Goal: Check status: Check status

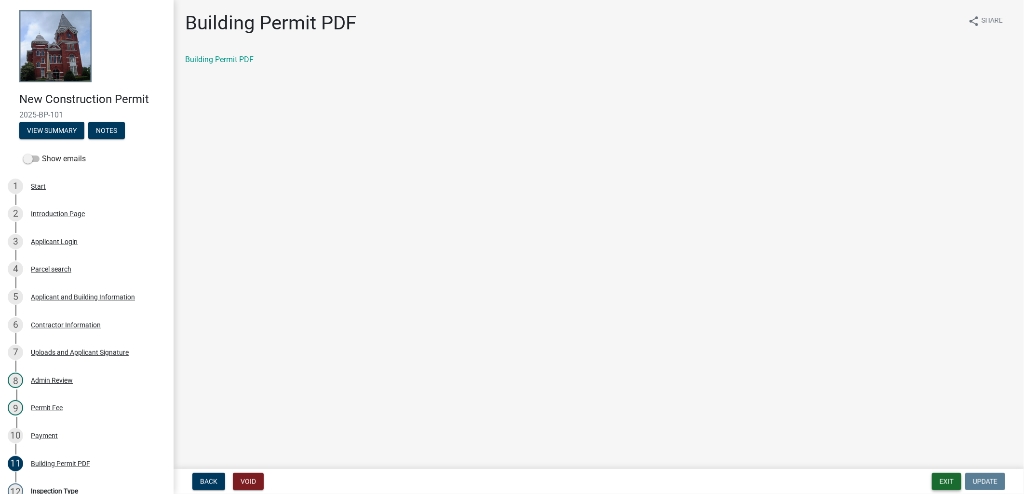
click at [942, 473] on button "Exit" at bounding box center [946, 481] width 29 height 17
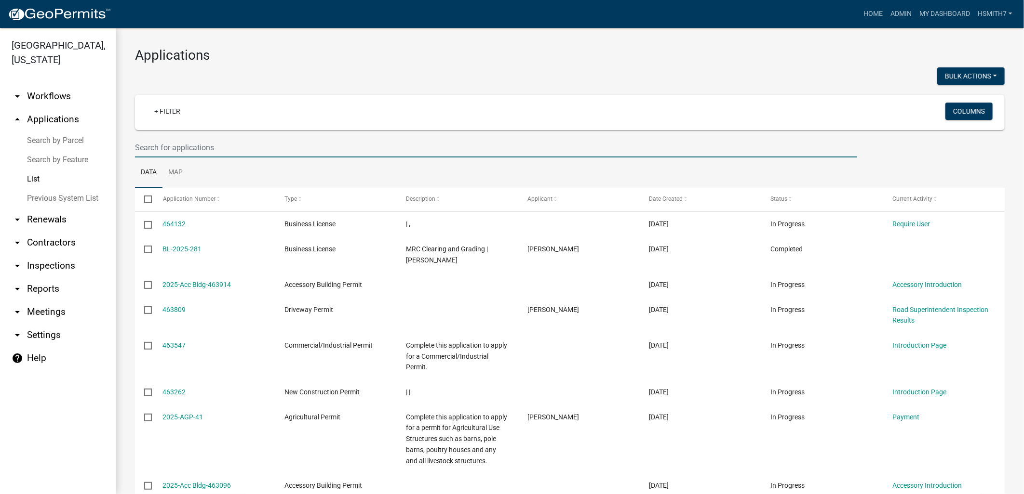
click at [283, 148] on input "text" at bounding box center [496, 148] width 722 height 20
type input "[PERSON_NAME]"
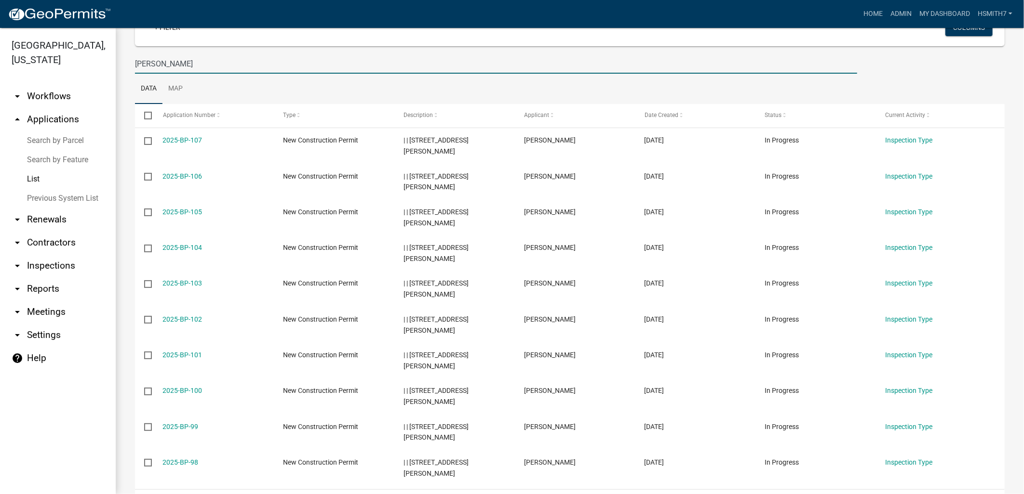
scroll to position [163, 0]
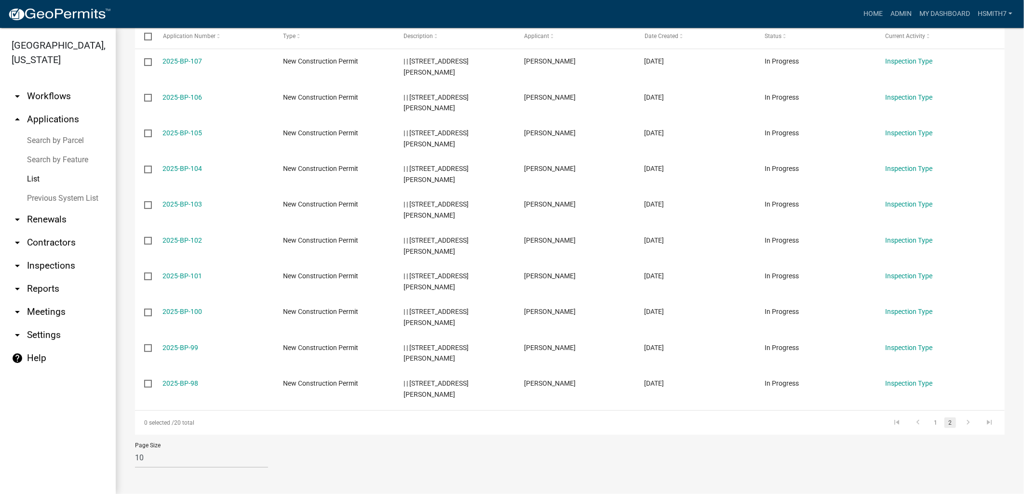
click at [944, 423] on link "2" at bounding box center [950, 423] width 12 height 11
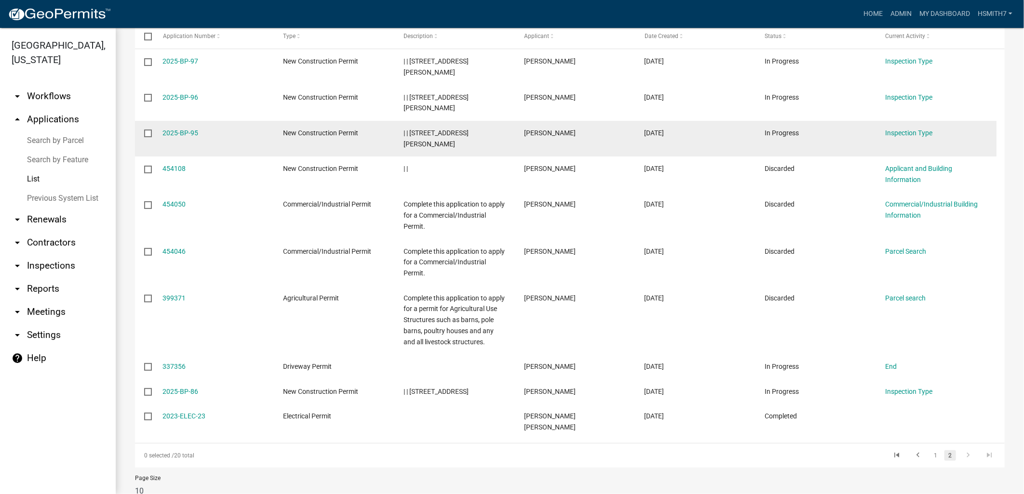
click at [900, 137] on div "Inspection Type" at bounding box center [936, 133] width 102 height 11
click at [900, 135] on link "Inspection Type" at bounding box center [908, 133] width 47 height 8
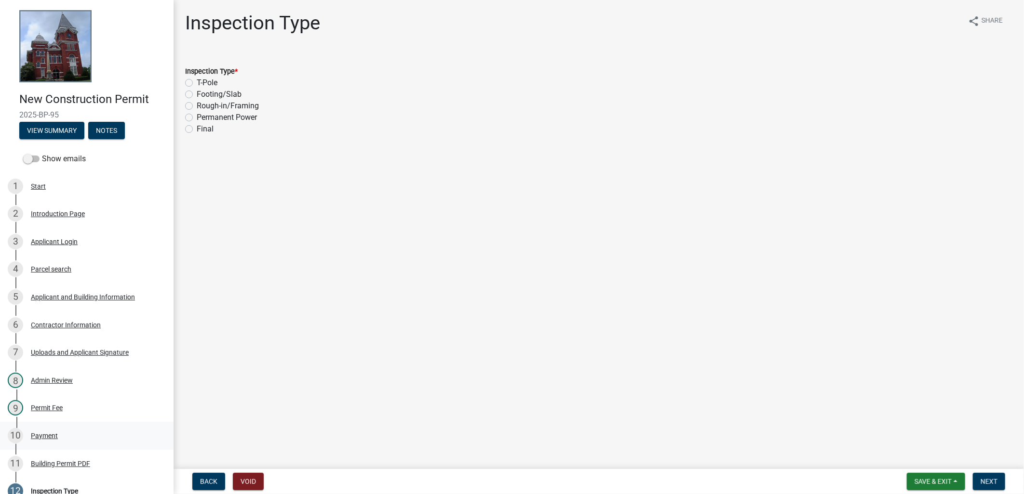
click at [69, 430] on div "10 Payment" at bounding box center [83, 435] width 150 height 15
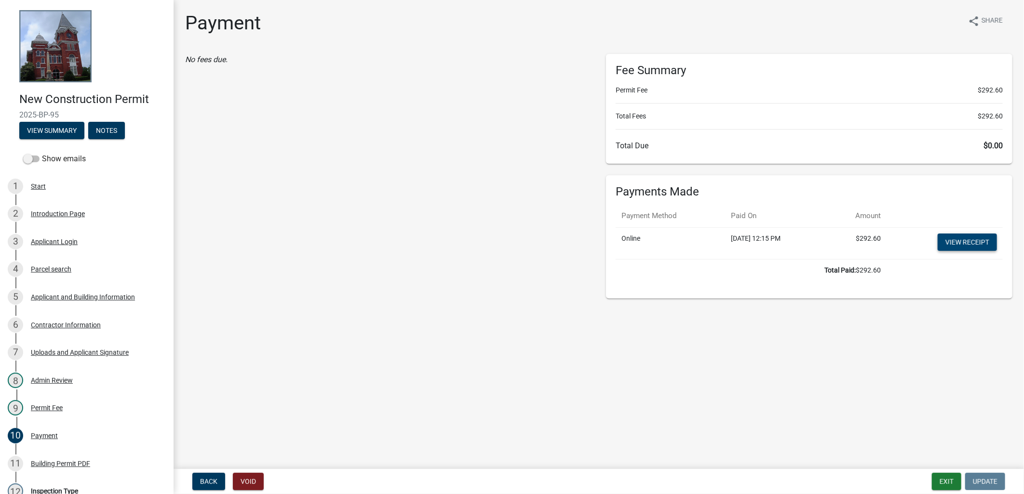
click at [947, 243] on link "View receipt" at bounding box center [966, 242] width 59 height 17
click at [86, 458] on div "11 Building Permit PDF" at bounding box center [83, 463] width 150 height 15
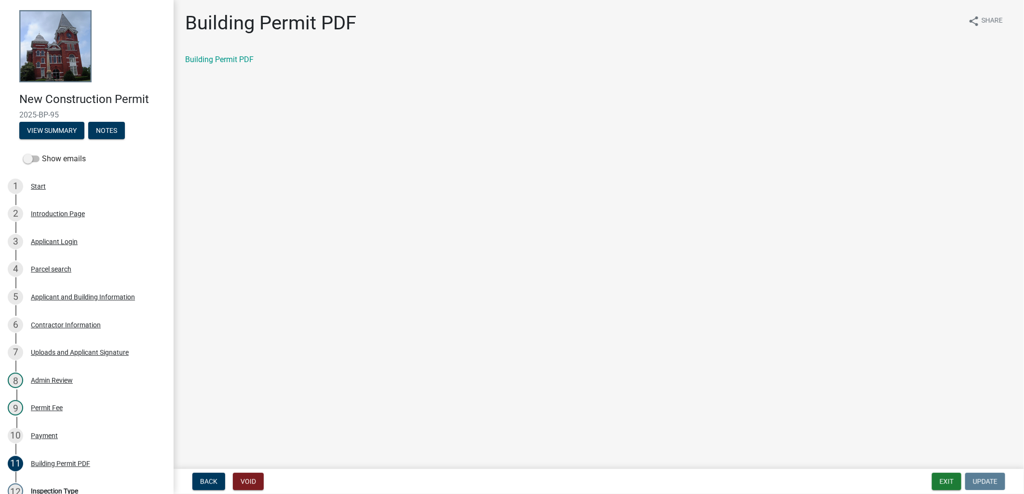
click at [230, 54] on div "Building Permit PDF" at bounding box center [598, 60] width 827 height 12
click at [232, 55] on link "Building Permit PDF" at bounding box center [219, 59] width 68 height 9
click at [934, 482] on button "Exit" at bounding box center [946, 481] width 29 height 17
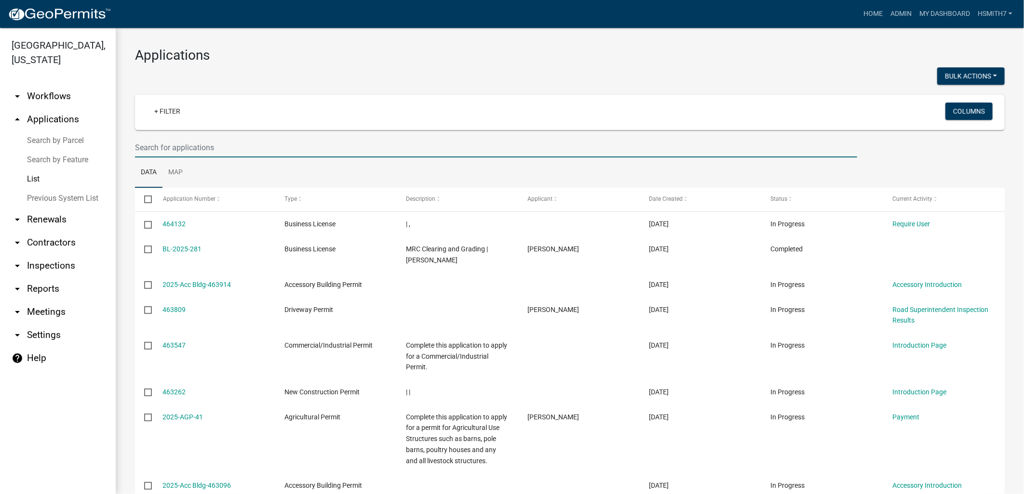
click at [223, 150] on input "text" at bounding box center [496, 148] width 722 height 20
click at [149, 169] on link "Data" at bounding box center [148, 173] width 27 height 31
click at [153, 148] on input "text" at bounding box center [496, 148] width 722 height 20
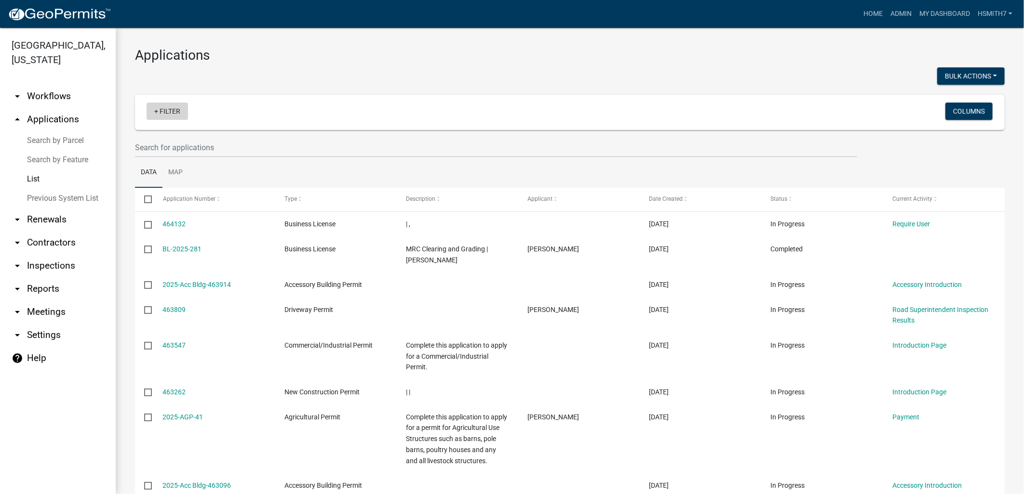
click at [160, 117] on link "+ Filter" at bounding box center [167, 111] width 41 height 17
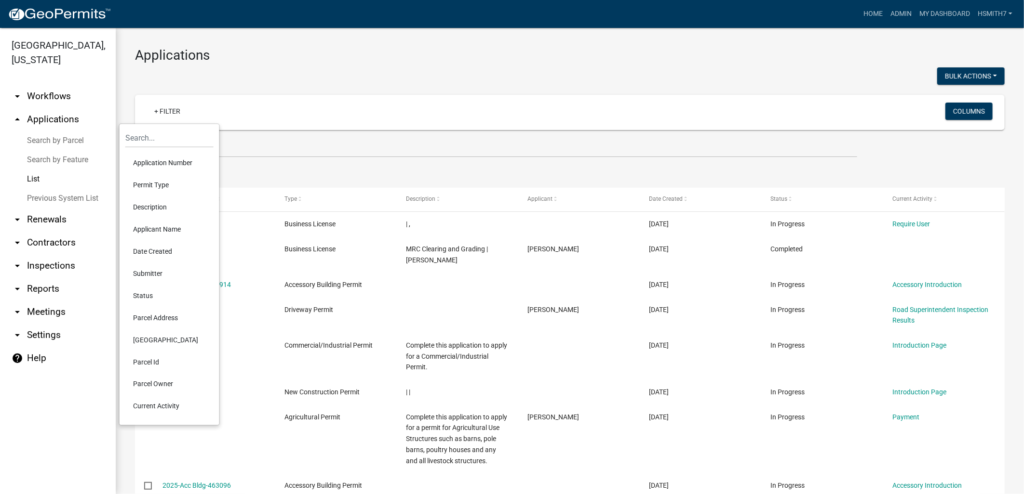
click at [155, 162] on li "Application Number" at bounding box center [169, 163] width 88 height 22
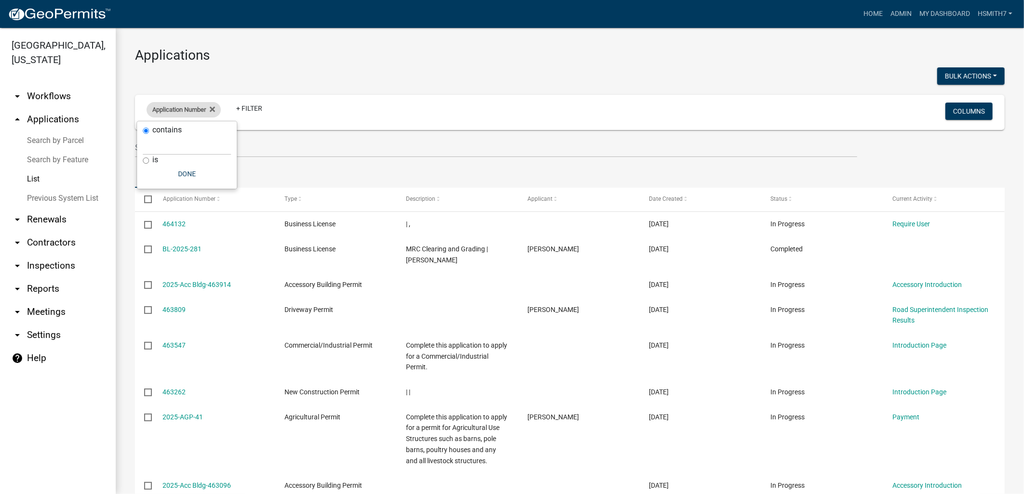
click at [173, 113] on span "Application Number" at bounding box center [178, 109] width 53 height 7
click at [172, 117] on div "Application Number" at bounding box center [184, 109] width 74 height 15
click at [170, 116] on div "Application Number" at bounding box center [184, 109] width 74 height 15
click at [209, 109] on fa-icon at bounding box center [210, 109] width 9 height 15
click at [175, 114] on link "+ Filter" at bounding box center [167, 111] width 41 height 17
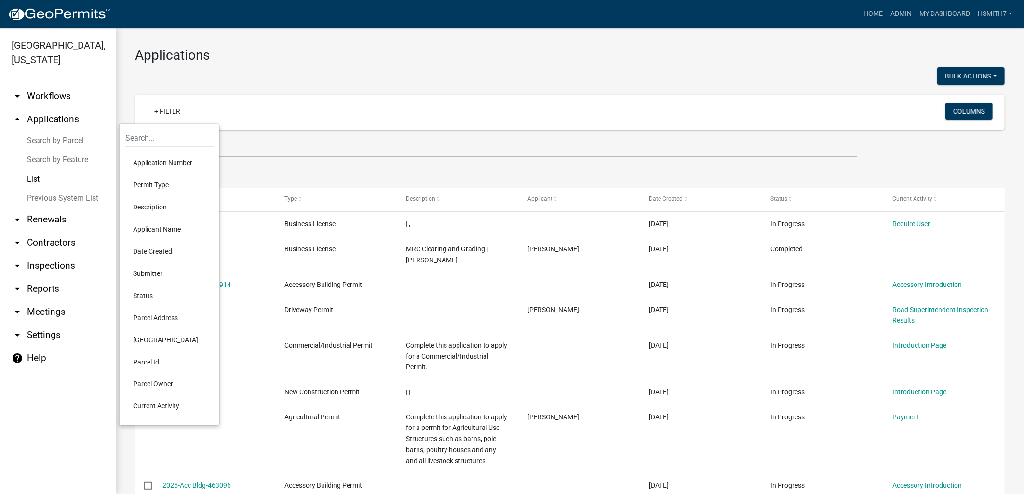
click at [161, 186] on li "Permit Type" at bounding box center [169, 185] width 88 height 22
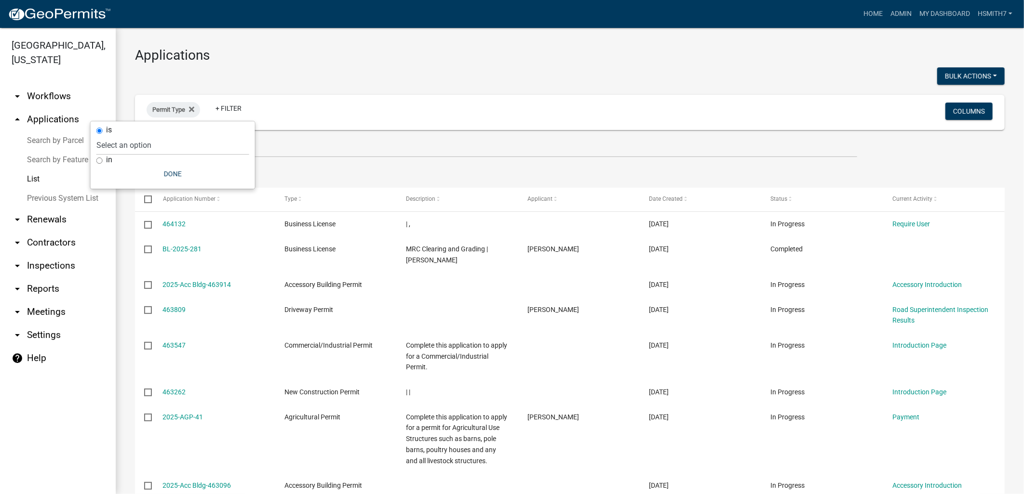
click at [103, 160] on div "in" at bounding box center [172, 160] width 153 height 10
drag, startPoint x: 90, startPoint y: 161, endPoint x: 95, endPoint y: 163, distance: 5.5
click at [94, 163] on div "is Select an option Accessory Building Permit Agricultural Permit Alcohol Licen…" at bounding box center [173, 154] width 164 height 67
click at [101, 162] on input "in" at bounding box center [99, 161] width 6 height 6
radio input "true"
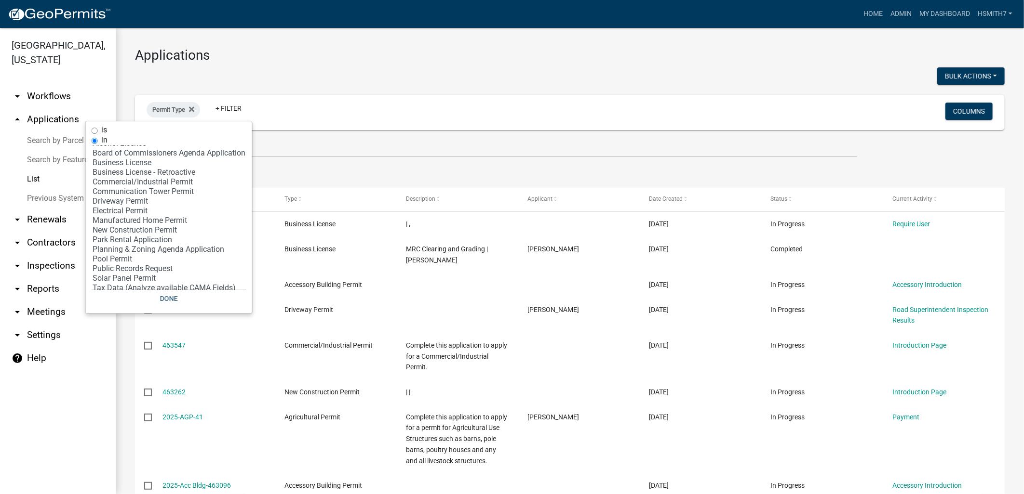
scroll to position [44, 0]
select select "12: '8f0f348d-721e-4407-8947-e3b69b3f0a37'"
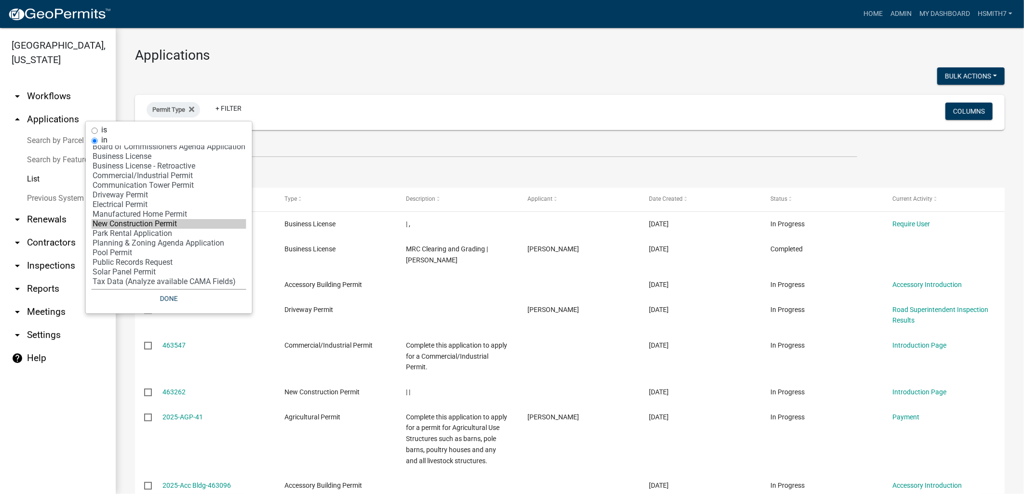
click at [128, 220] on option "New Construction Permit" at bounding box center [169, 224] width 155 height 10
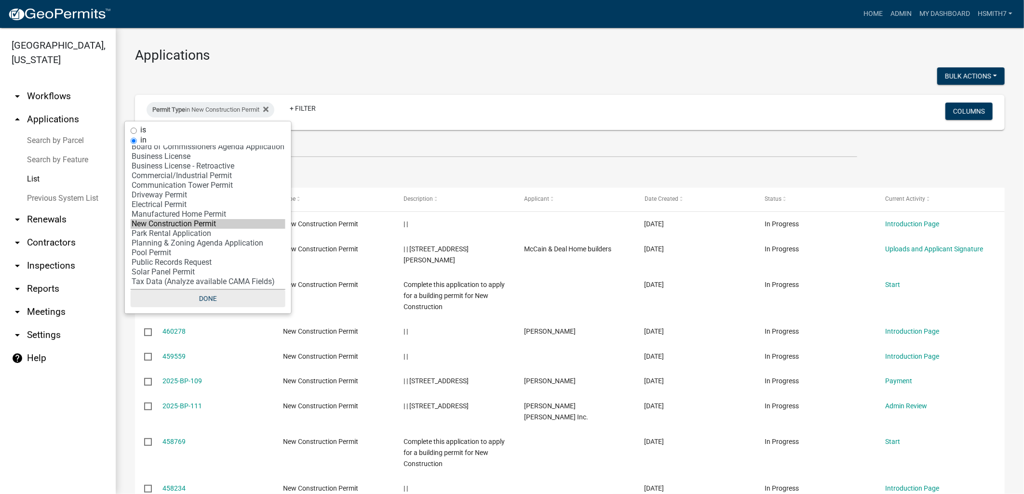
click at [200, 295] on button "Done" at bounding box center [208, 298] width 155 height 17
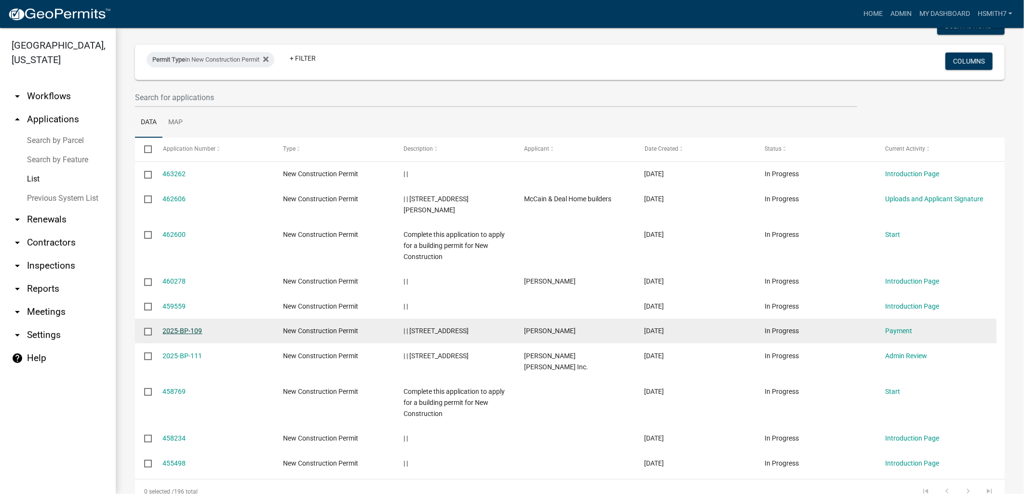
scroll to position [98, 0]
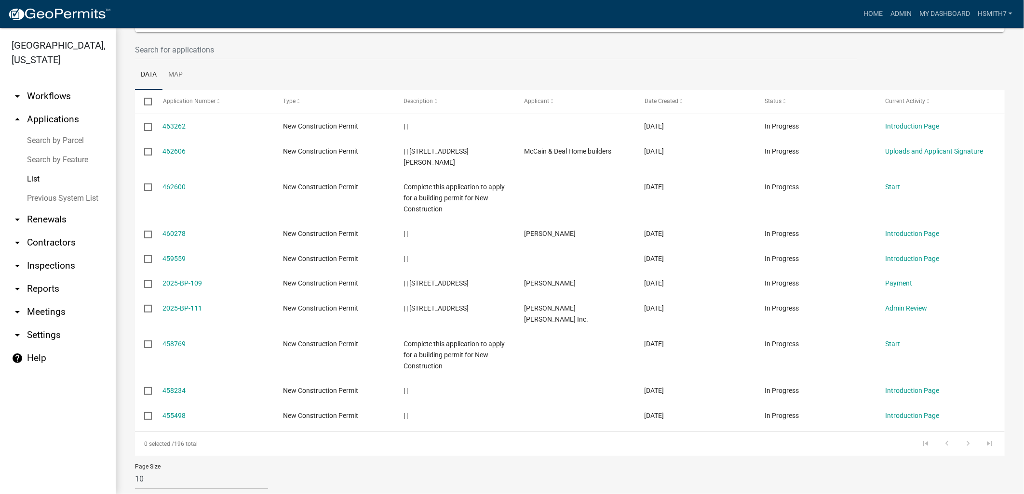
click at [961, 440] on icon "go to next page" at bounding box center [967, 446] width 13 height 12
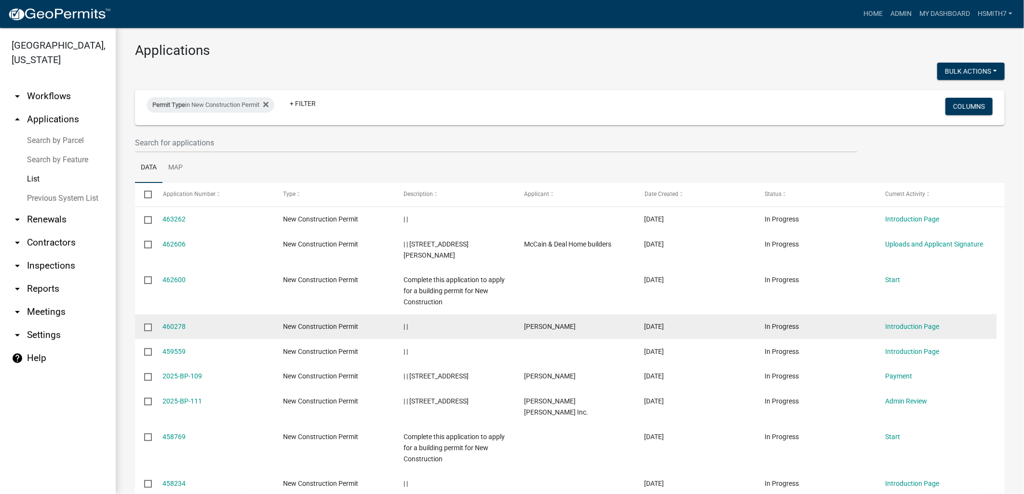
scroll to position [0, 0]
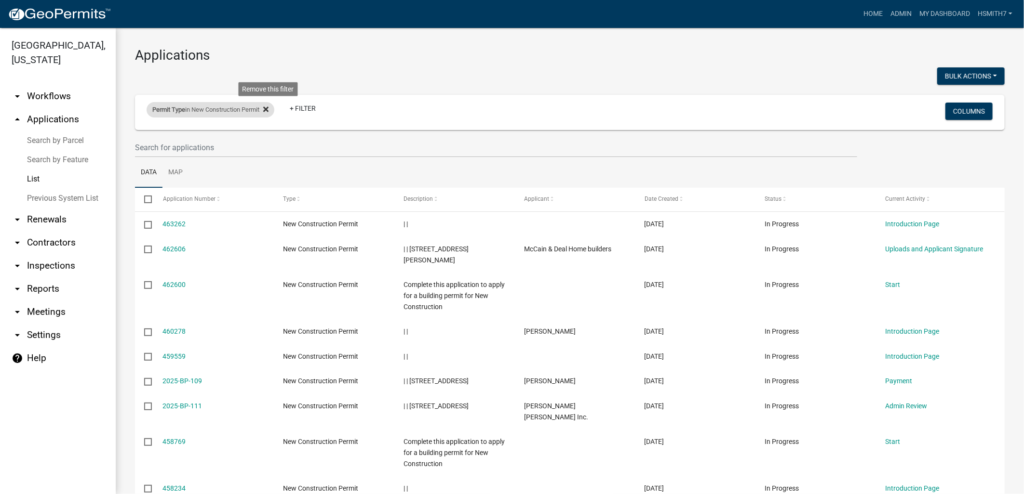
click at [268, 111] on icon at bounding box center [265, 109] width 5 height 5
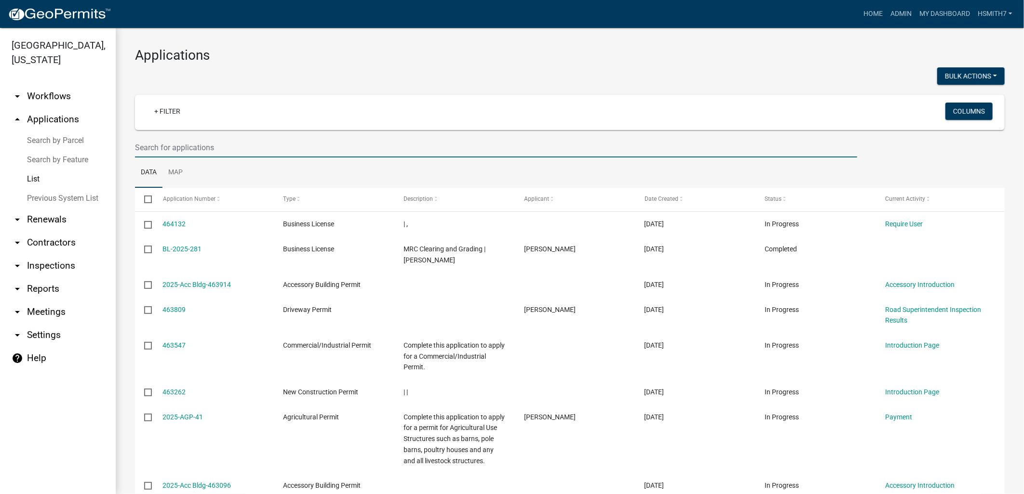
click at [171, 147] on input "text" at bounding box center [496, 148] width 722 height 20
type input "[PERSON_NAME]"
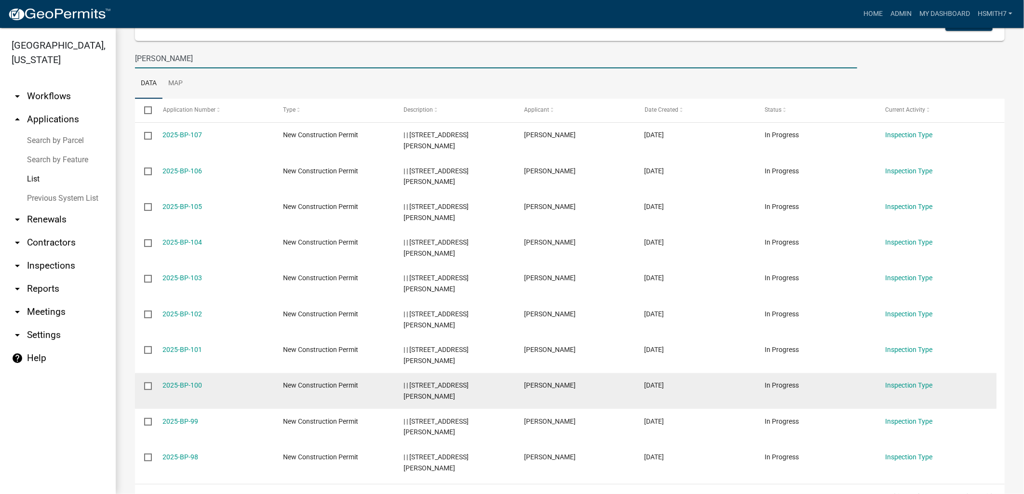
scroll to position [163, 0]
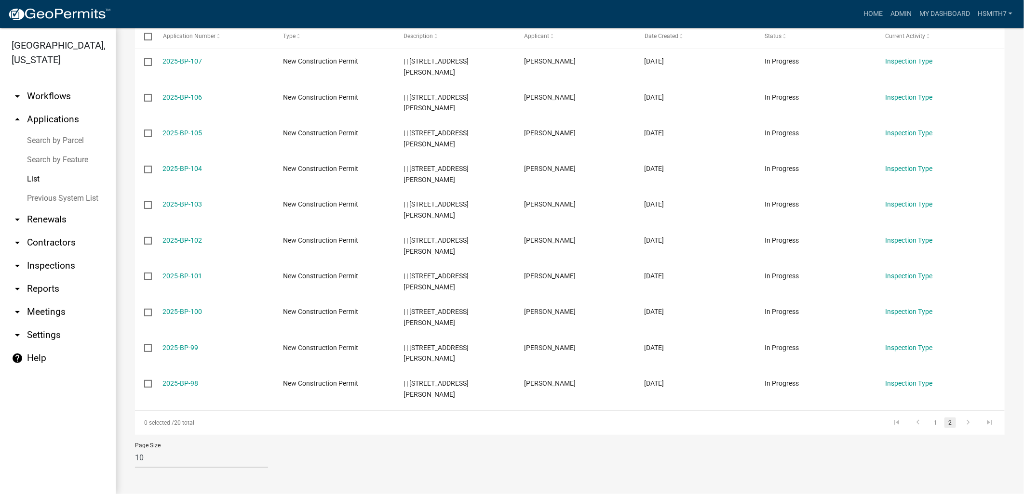
click at [947, 426] on link "2" at bounding box center [950, 423] width 12 height 11
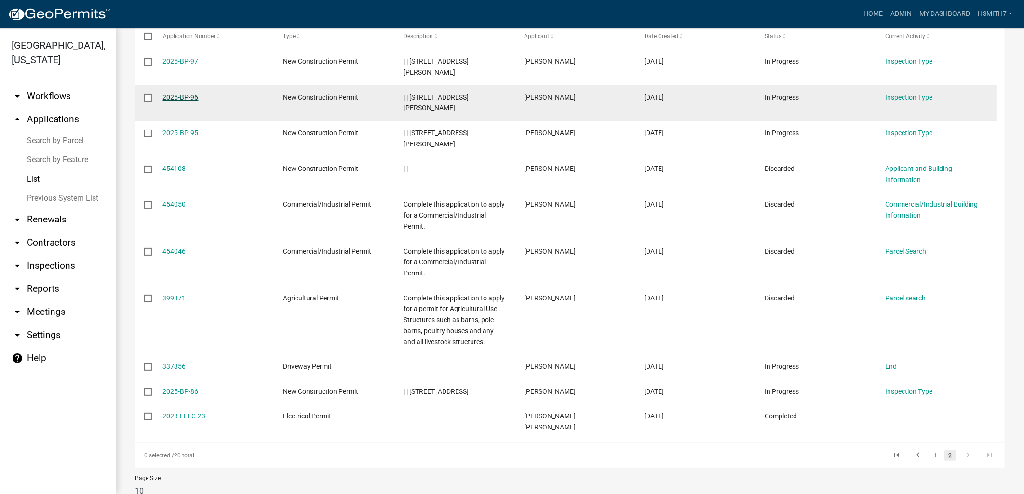
click at [175, 96] on link "2025-BP-96" at bounding box center [181, 97] width 36 height 8
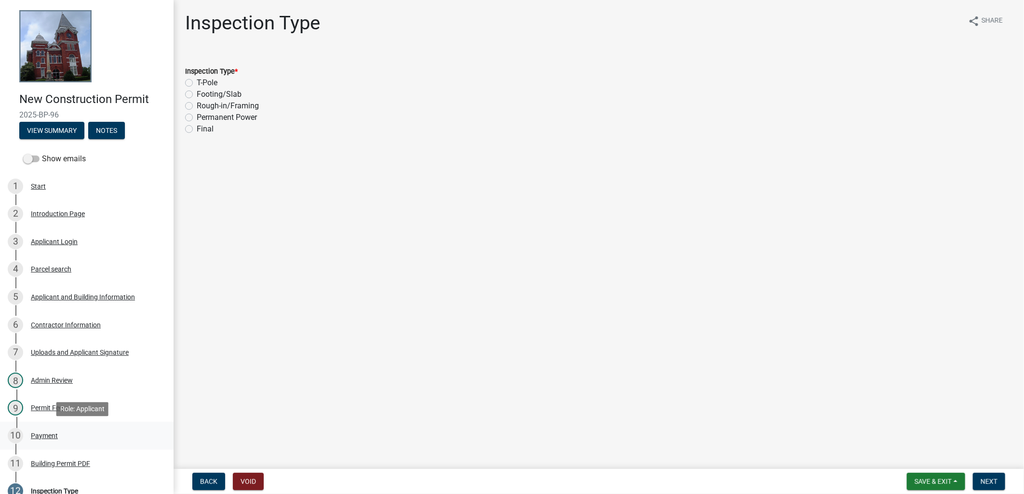
click at [89, 434] on div "10 Payment" at bounding box center [83, 435] width 150 height 15
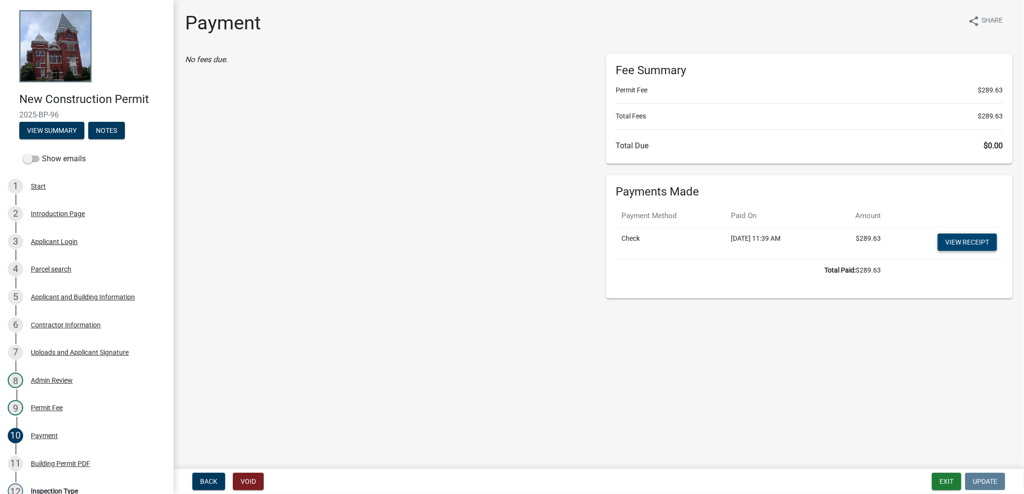
click at [991, 248] on link "View receipt" at bounding box center [966, 242] width 59 height 17
click at [52, 470] on div "11 Building Permit PDF" at bounding box center [83, 463] width 150 height 15
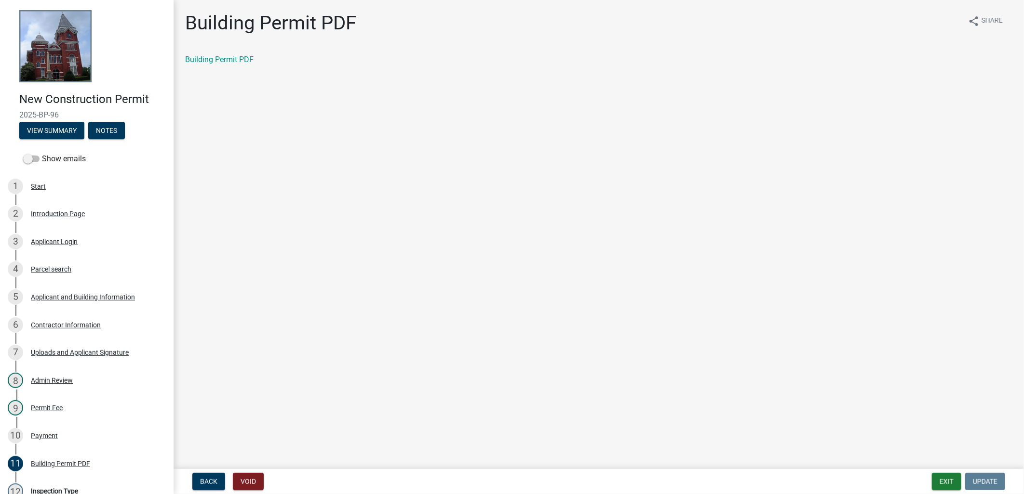
click at [233, 66] on div "Building Permit PDF" at bounding box center [598, 63] width 841 height 19
click at [229, 61] on link "Building Permit PDF" at bounding box center [219, 59] width 68 height 9
click at [943, 483] on button "Exit" at bounding box center [946, 481] width 29 height 17
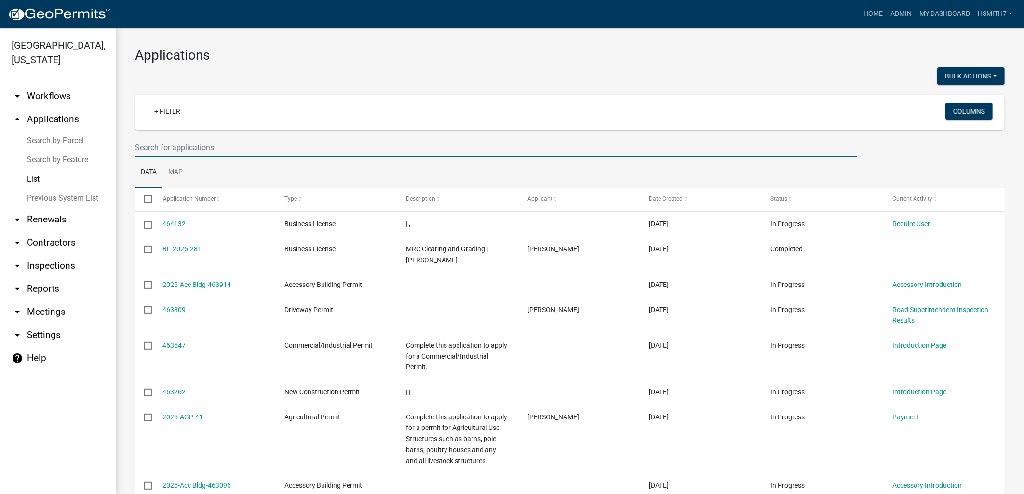
click at [218, 146] on input "text" at bounding box center [496, 148] width 722 height 20
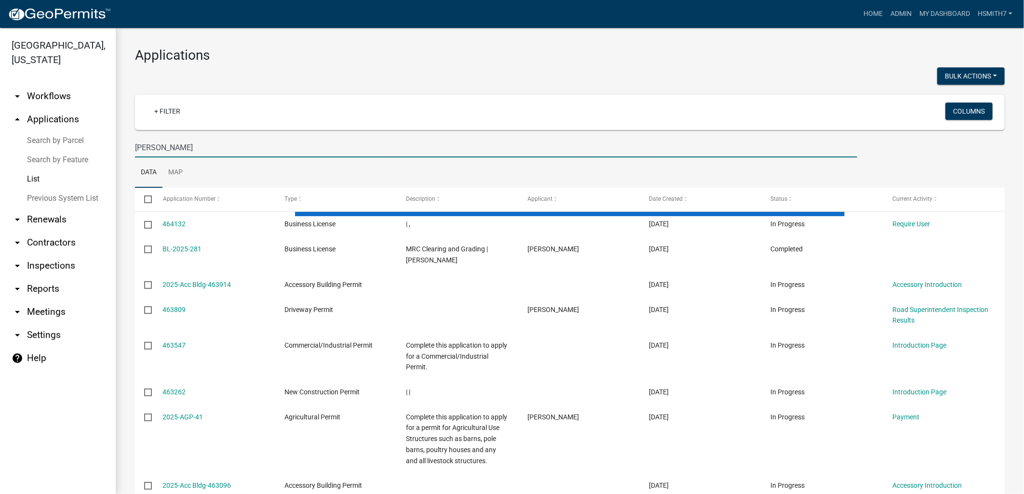
type input "J"
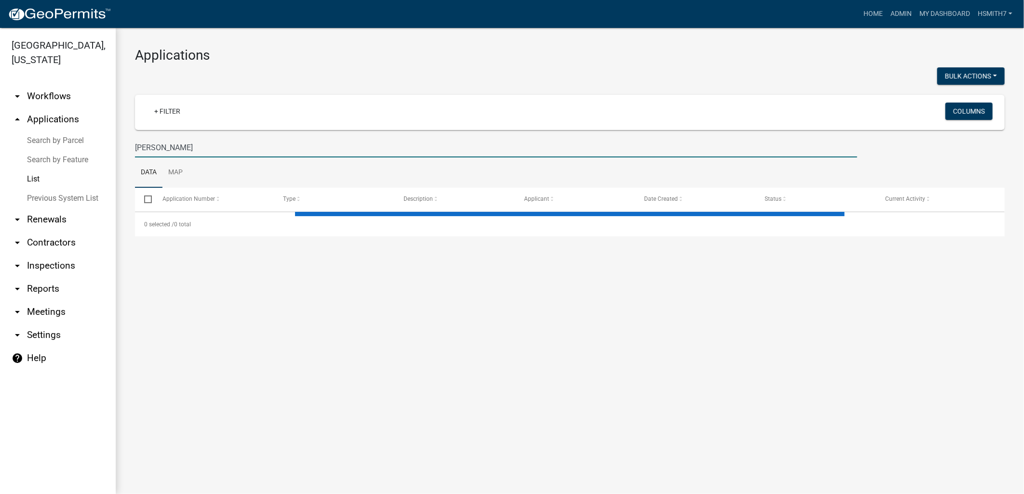
type input "[PERSON_NAME]"
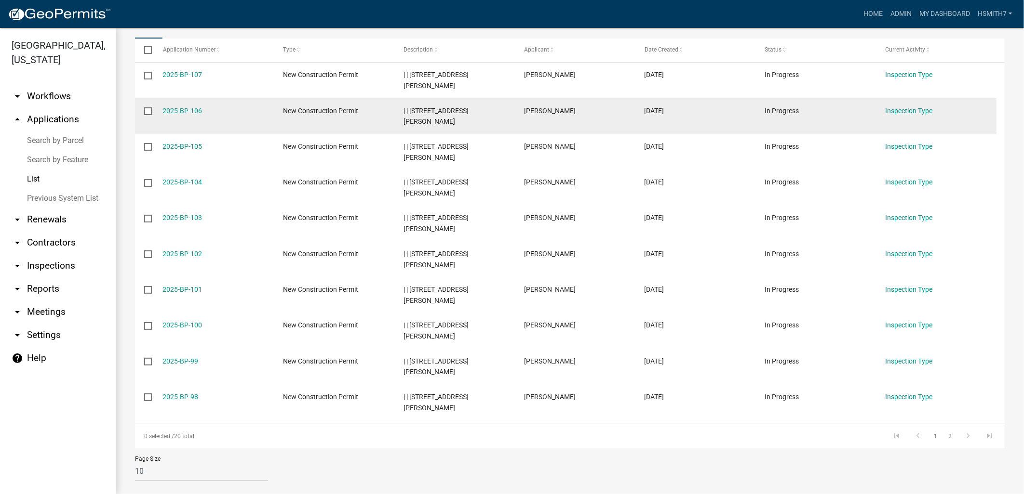
scroll to position [160, 0]
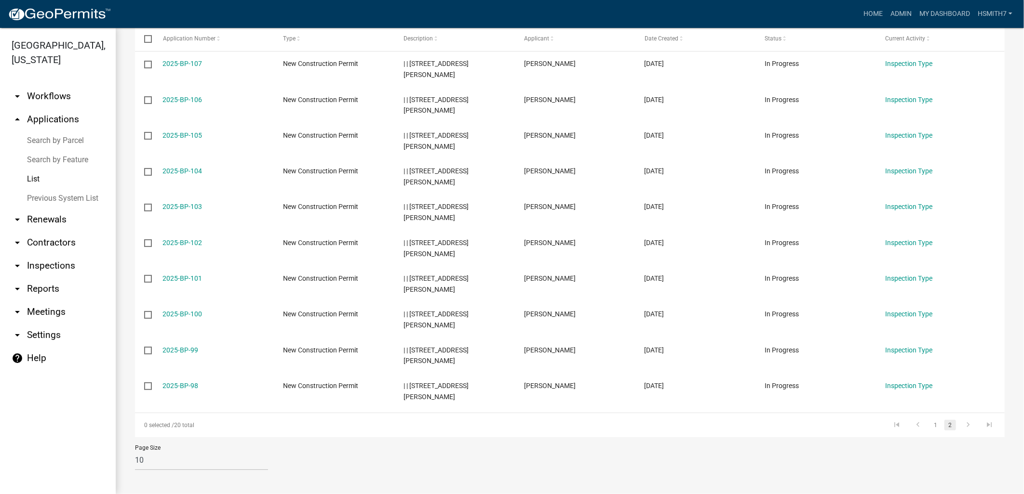
click at [944, 427] on link "2" at bounding box center [950, 425] width 12 height 11
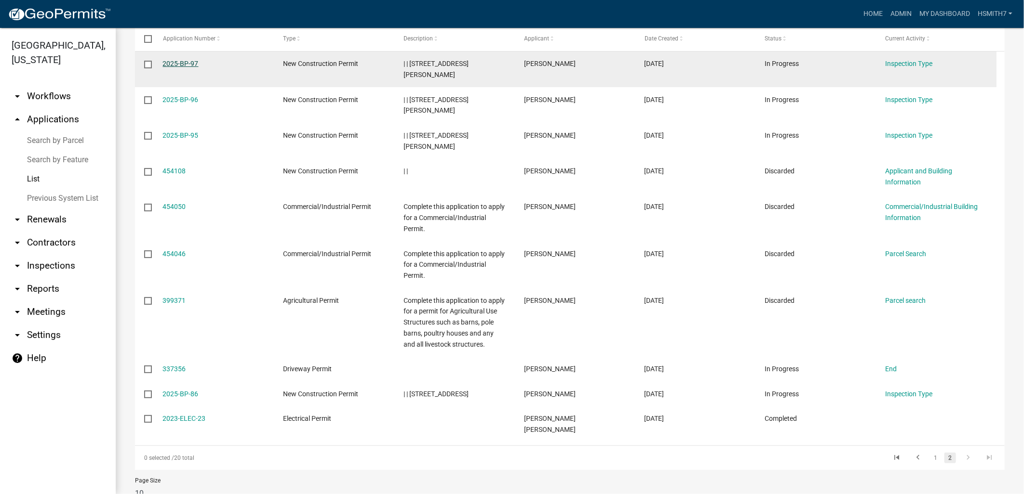
click at [177, 63] on link "2025-BP-97" at bounding box center [181, 64] width 36 height 8
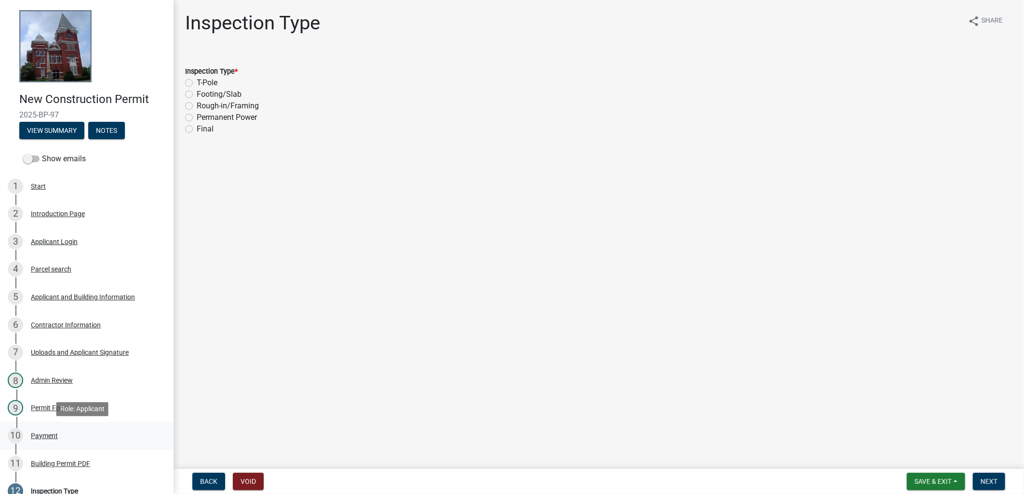
click at [92, 433] on div "10 Payment" at bounding box center [83, 435] width 150 height 15
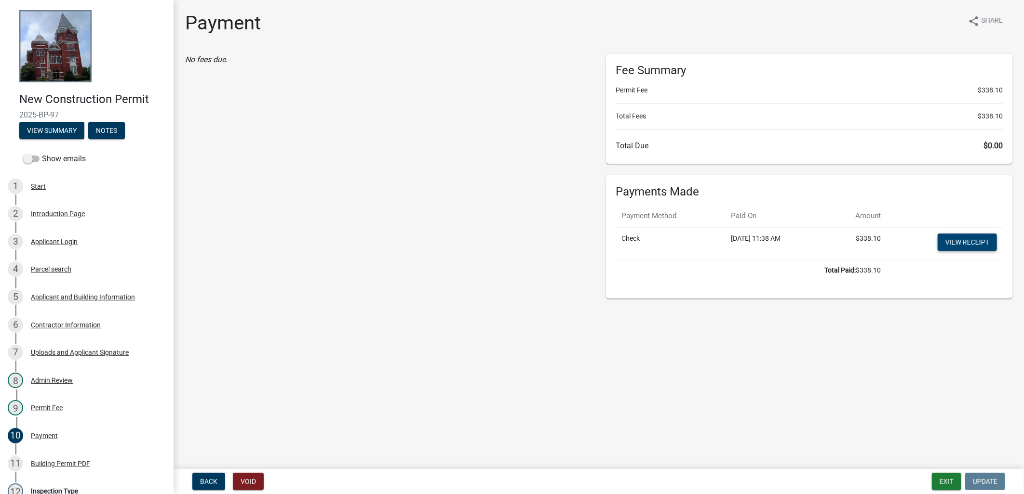
click at [965, 244] on link "View receipt" at bounding box center [966, 242] width 59 height 17
click at [84, 452] on link "11 Building Permit PDF" at bounding box center [86, 464] width 173 height 28
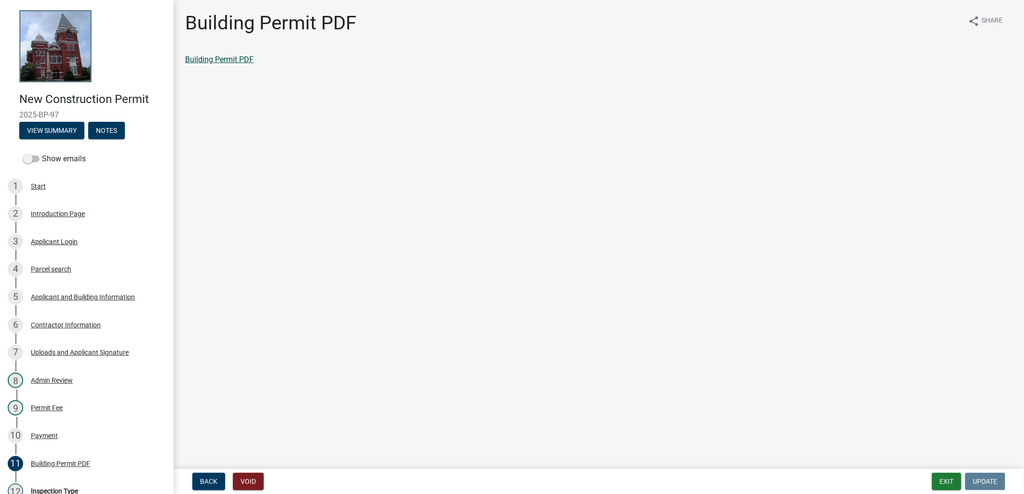
click at [223, 63] on link "Building Permit PDF" at bounding box center [219, 59] width 68 height 9
click at [952, 476] on button "Exit" at bounding box center [946, 481] width 29 height 17
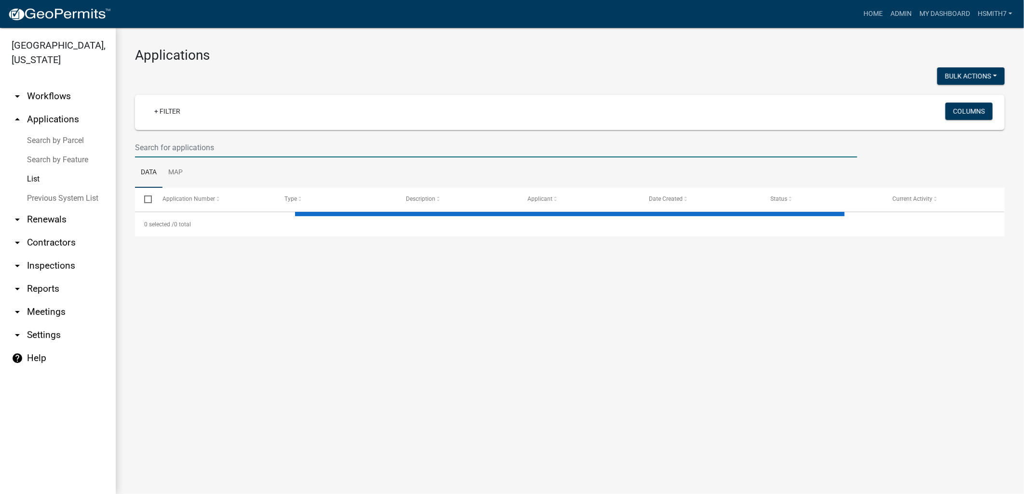
click at [187, 147] on input "text" at bounding box center [496, 148] width 722 height 20
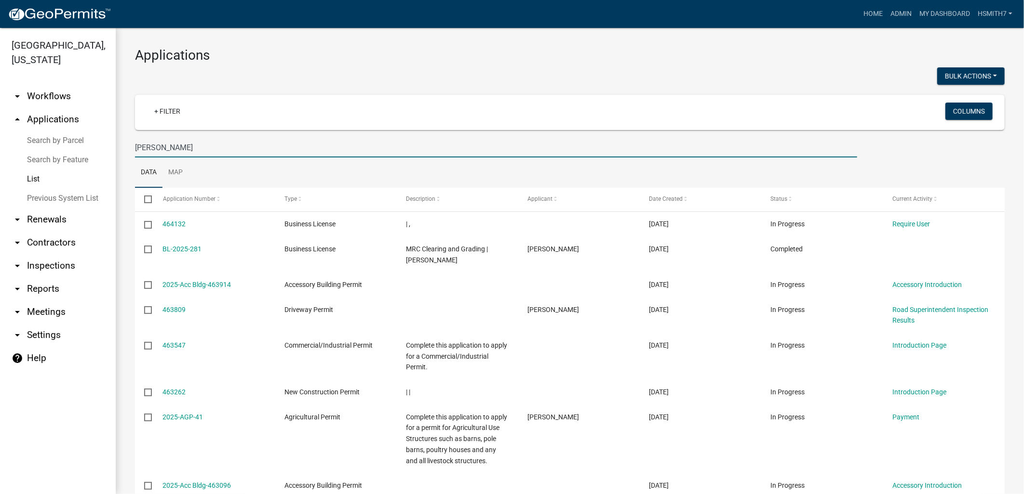
type input "[PERSON_NAME]"
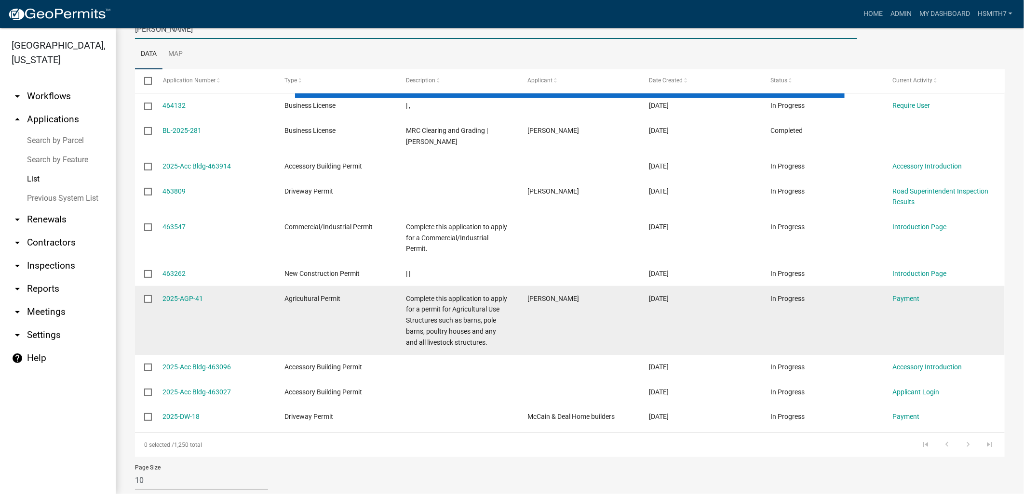
scroll to position [142, 0]
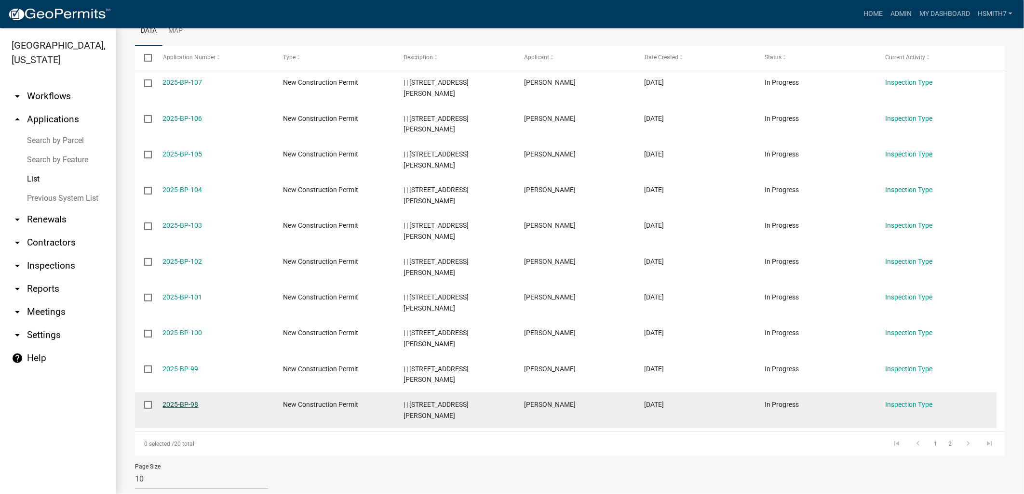
click at [192, 403] on link "2025-BP-98" at bounding box center [181, 405] width 36 height 8
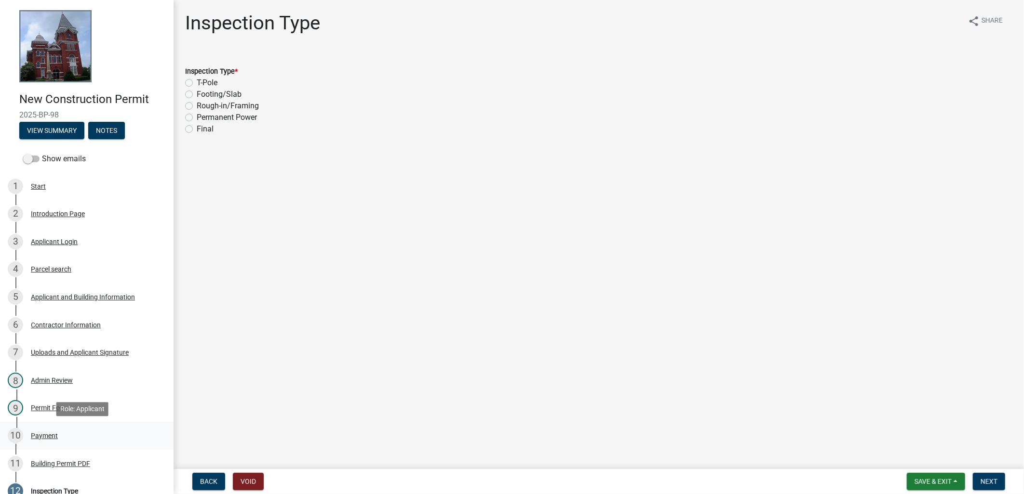
click at [55, 434] on div "Payment" at bounding box center [44, 436] width 27 height 7
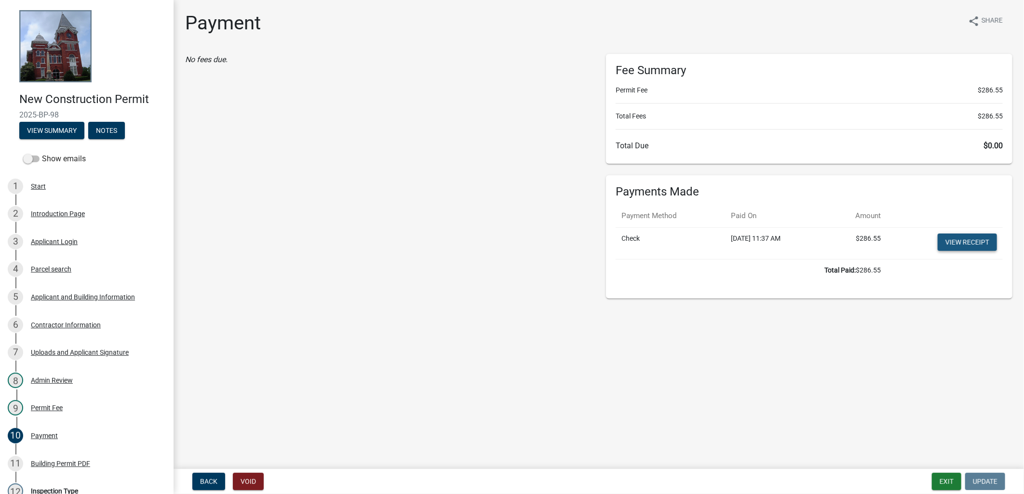
click at [979, 243] on link "View receipt" at bounding box center [966, 242] width 59 height 17
click at [69, 439] on div "10 Payment" at bounding box center [83, 435] width 150 height 15
click at [68, 456] on div "11 Building Permit PDF" at bounding box center [83, 463] width 150 height 15
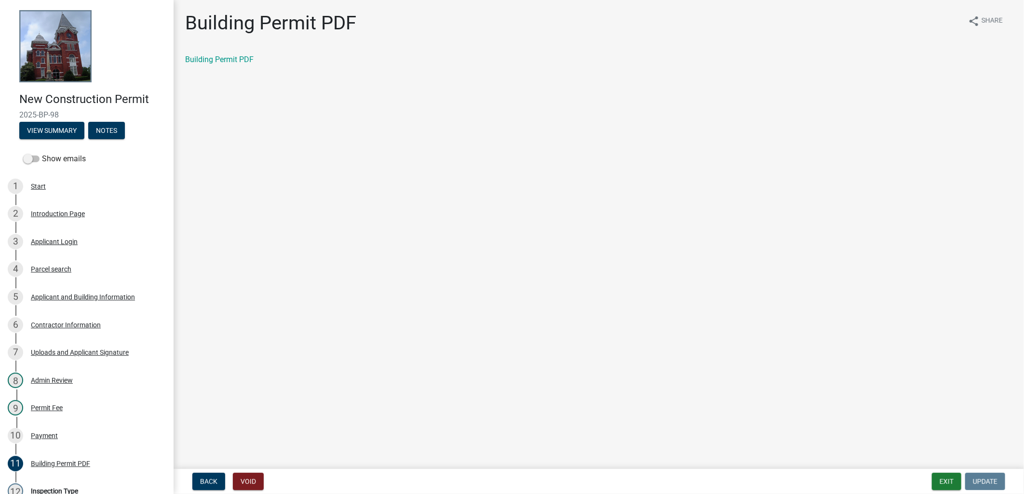
click at [209, 64] on div "Building Permit PDF" at bounding box center [598, 60] width 827 height 12
click at [207, 60] on link "Building Permit PDF" at bounding box center [219, 59] width 68 height 9
click at [956, 474] on button "Exit" at bounding box center [946, 481] width 29 height 17
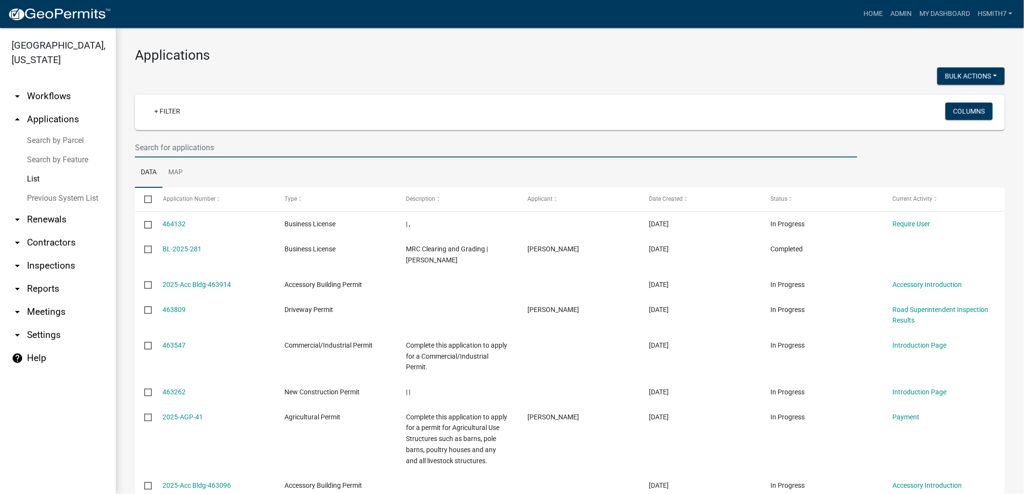
click at [160, 155] on input "text" at bounding box center [496, 148] width 722 height 20
type input "[PERSON_NAME]"
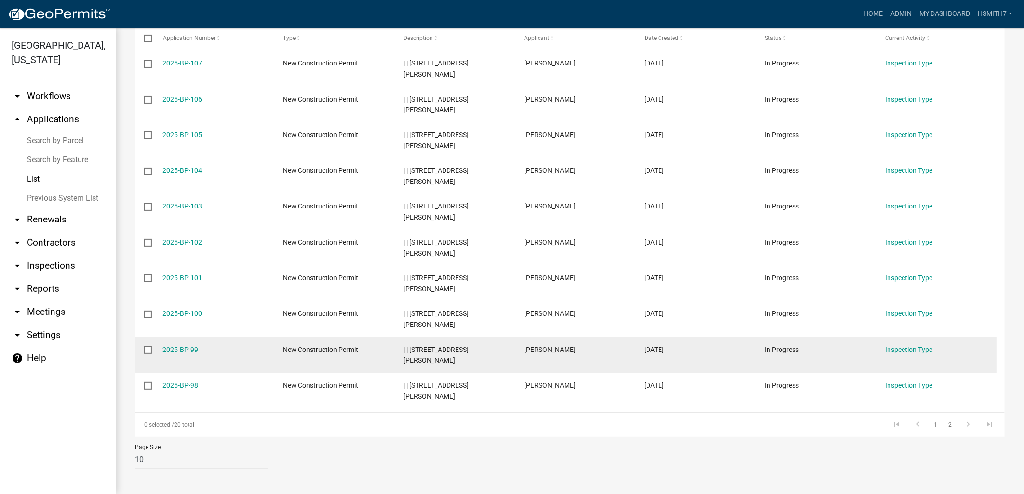
scroll to position [163, 0]
click at [187, 350] on link "2025-BP-99" at bounding box center [181, 348] width 36 height 8
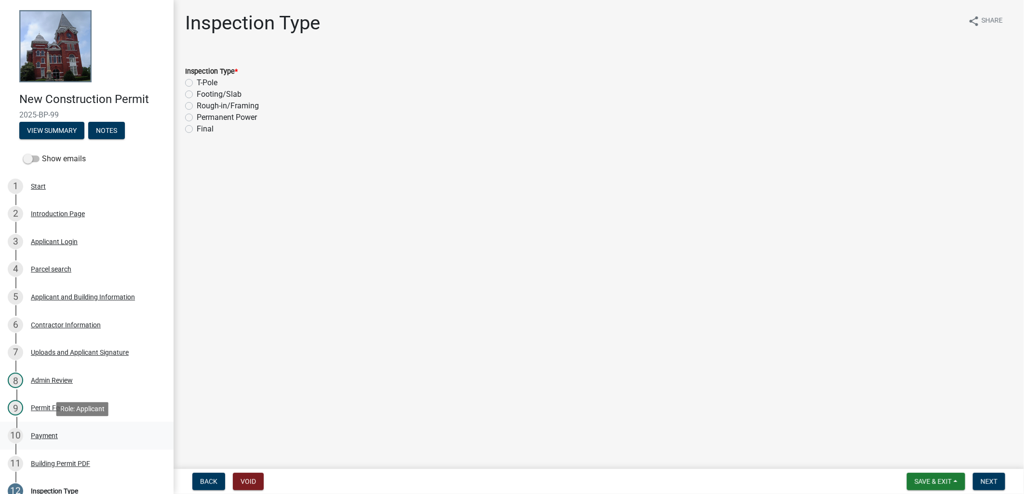
click at [63, 437] on div "10 Payment" at bounding box center [83, 435] width 150 height 15
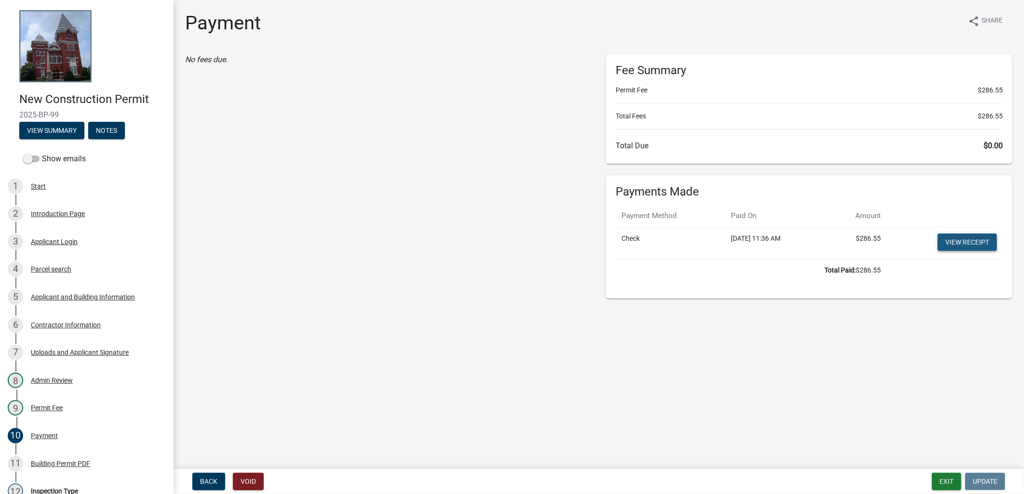
click at [979, 237] on link "View receipt" at bounding box center [966, 242] width 59 height 17
click at [106, 463] on div "11 Building Permit PDF" at bounding box center [83, 463] width 150 height 15
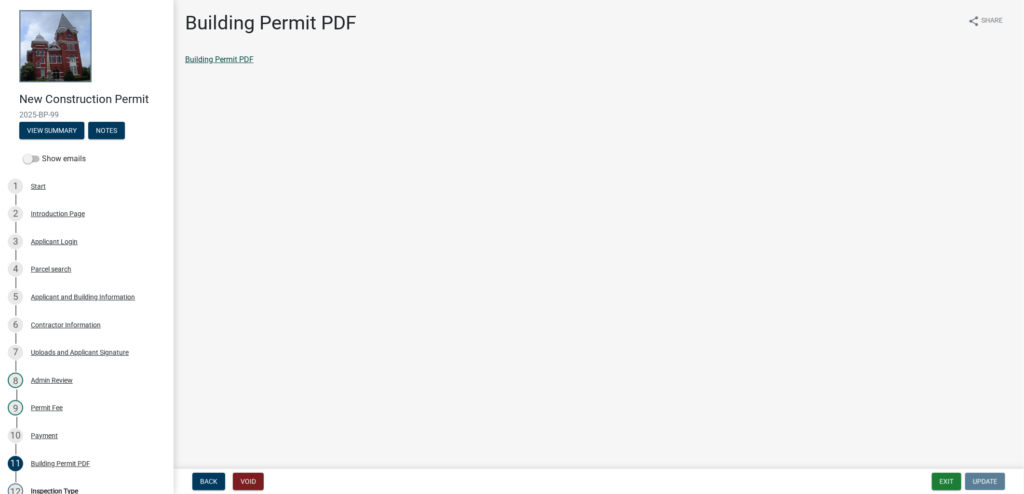
click at [240, 59] on link "Building Permit PDF" at bounding box center [219, 59] width 68 height 9
click at [953, 484] on button "Exit" at bounding box center [946, 481] width 29 height 17
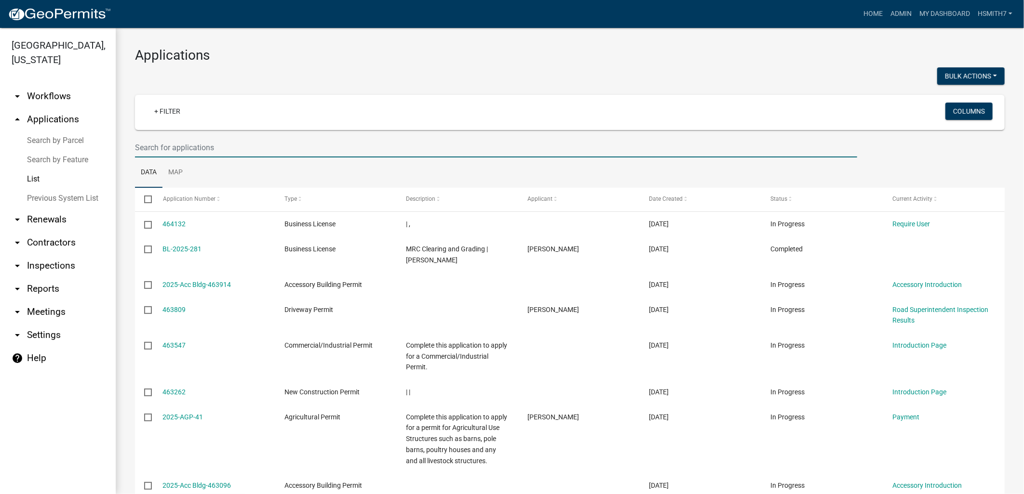
click at [204, 148] on input "text" at bounding box center [496, 148] width 722 height 20
type input "[PERSON_NAME]"
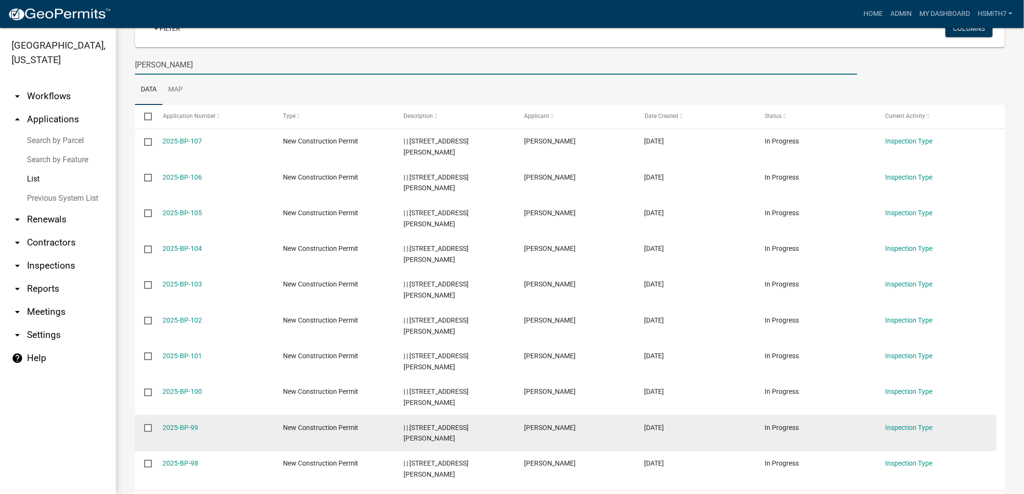
scroll to position [163, 0]
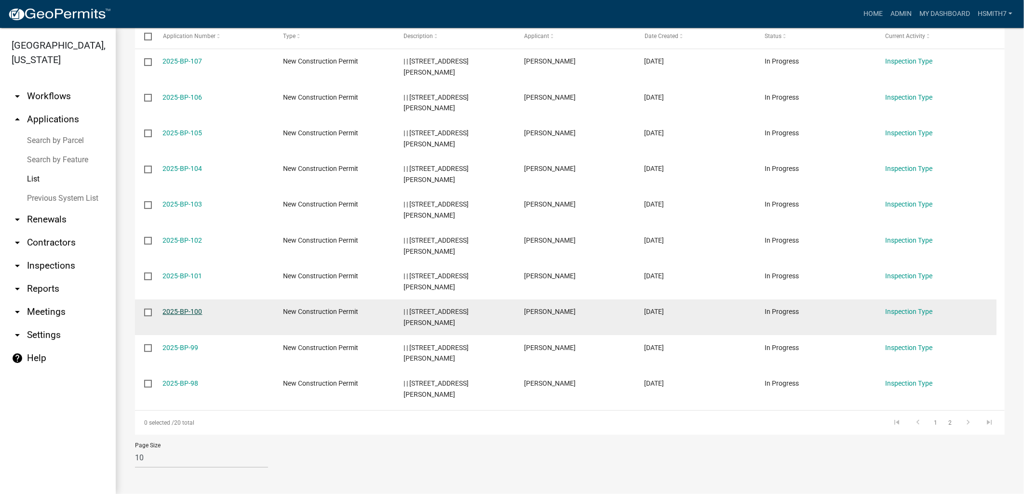
click at [186, 310] on link "2025-BP-100" at bounding box center [183, 312] width 40 height 8
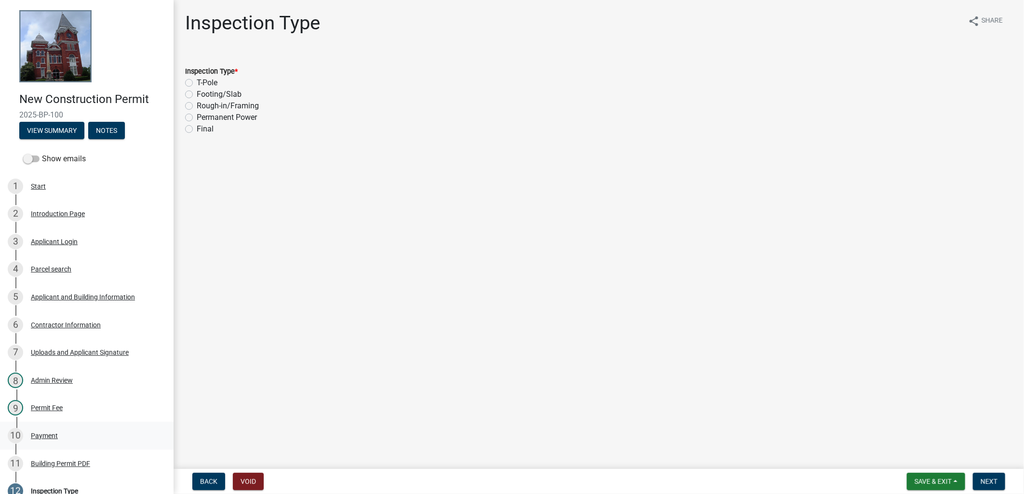
click at [64, 428] on div "10 Payment" at bounding box center [83, 435] width 150 height 15
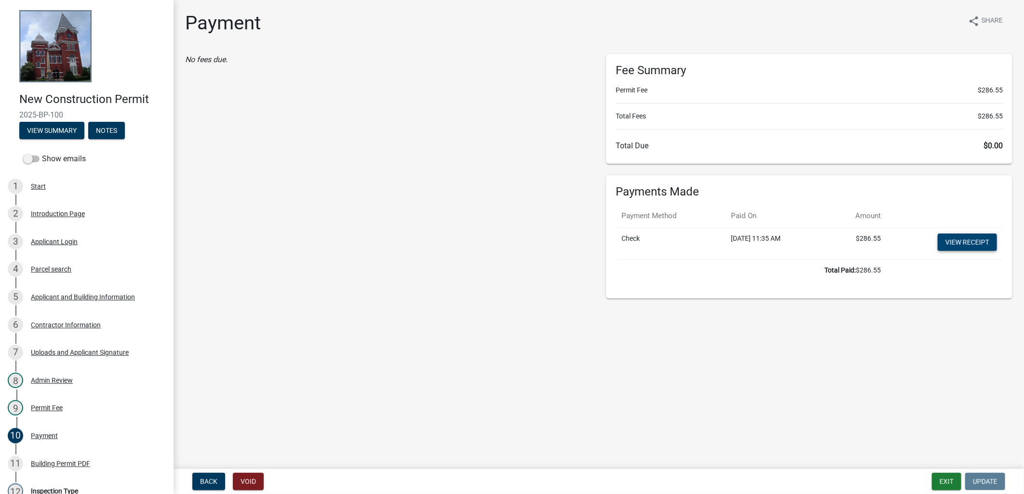
click at [972, 239] on link "View receipt" at bounding box center [966, 242] width 59 height 17
click at [91, 466] on div "11 Building Permit PDF" at bounding box center [83, 463] width 150 height 15
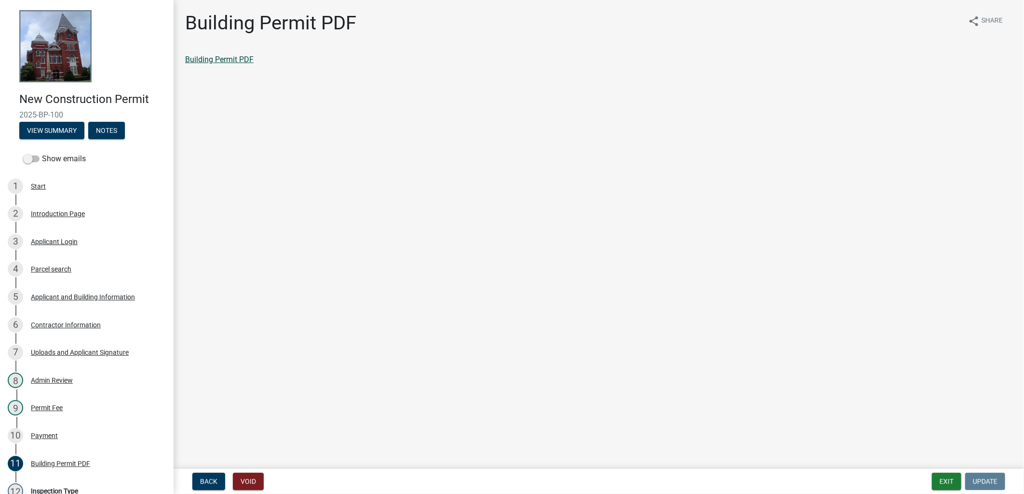
click at [246, 59] on link "Building Permit PDF" at bounding box center [219, 59] width 68 height 9
click at [938, 473] on nav "Back Void Exit Update" at bounding box center [598, 481] width 850 height 25
click at [941, 474] on button "Exit" at bounding box center [946, 481] width 29 height 17
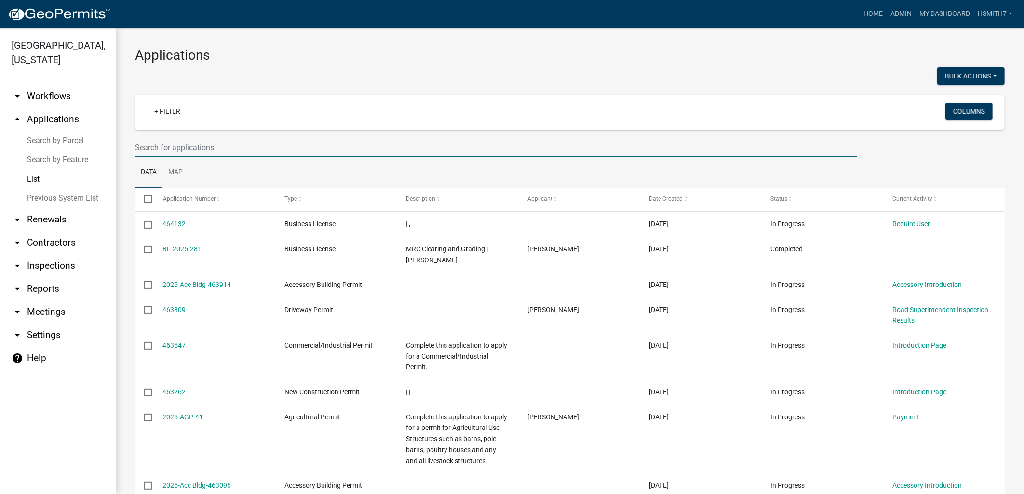
click at [187, 149] on input "text" at bounding box center [496, 148] width 722 height 20
type input "[PERSON_NAME]"
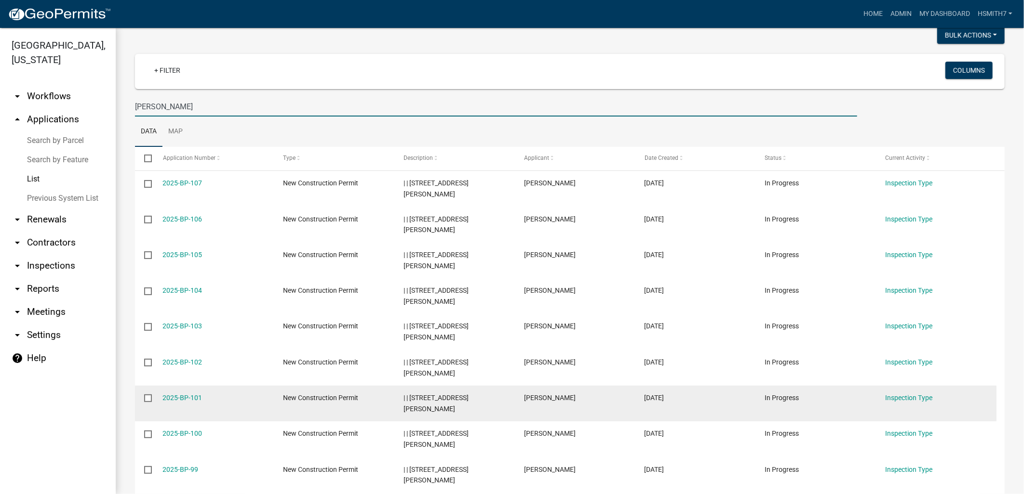
scroll to position [53, 0]
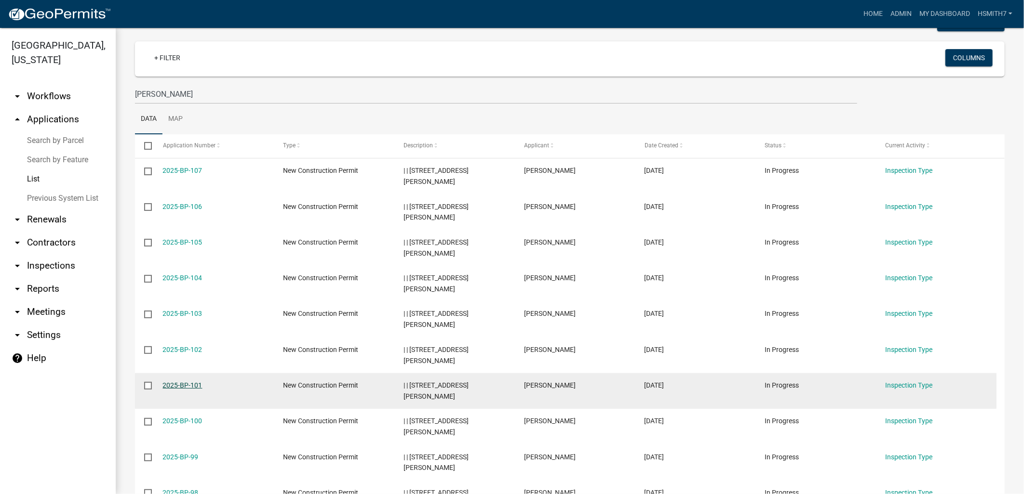
click at [180, 387] on link "2025-BP-101" at bounding box center [183, 386] width 40 height 8
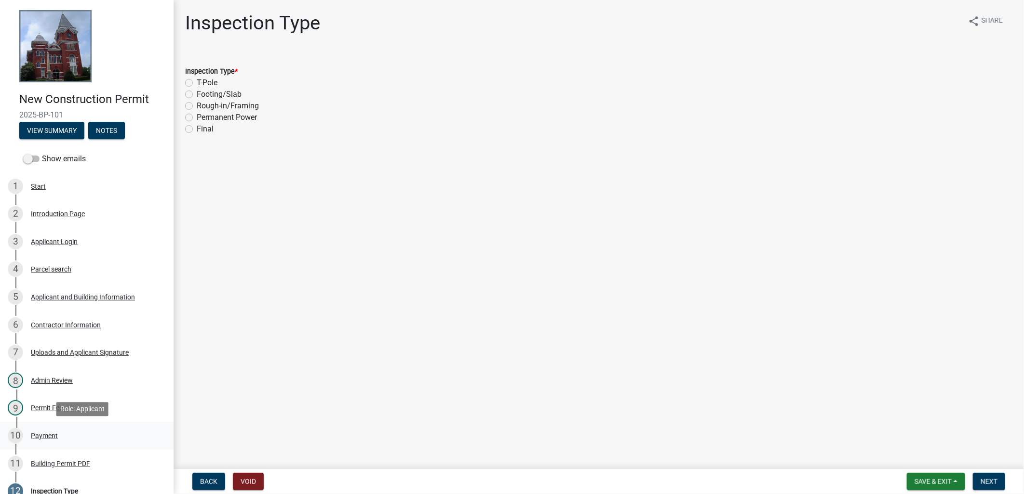
click at [79, 433] on div "10 Payment" at bounding box center [83, 435] width 150 height 15
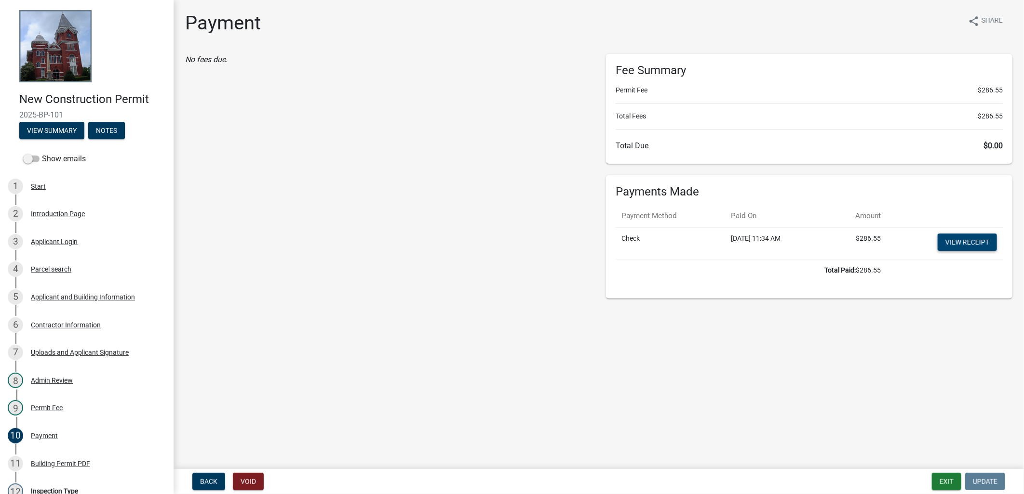
click at [958, 239] on link "View receipt" at bounding box center [966, 242] width 59 height 17
click at [80, 463] on div "Building Permit PDF" at bounding box center [60, 464] width 59 height 7
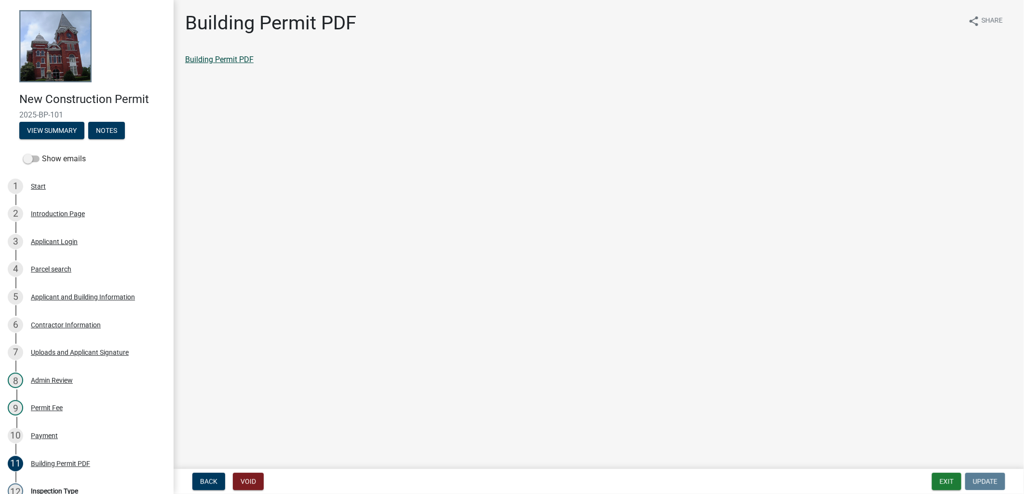
click at [205, 55] on link "Building Permit PDF" at bounding box center [219, 59] width 68 height 9
click at [940, 477] on button "Exit" at bounding box center [946, 481] width 29 height 17
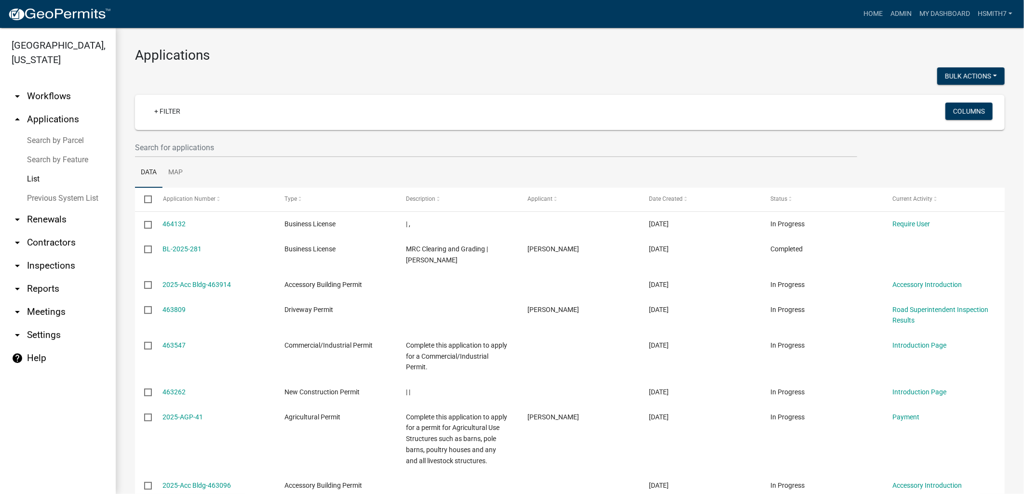
drag, startPoint x: 208, startPoint y: 163, endPoint x: 202, endPoint y: 153, distance: 11.0
click at [208, 163] on ul "Data Map" at bounding box center [569, 173] width 869 height 30
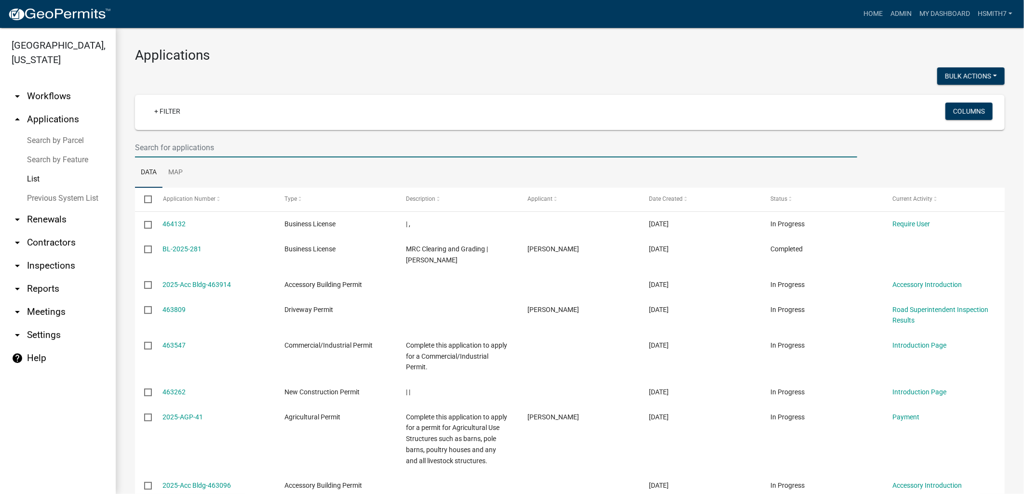
click at [202, 152] on input "text" at bounding box center [496, 148] width 722 height 20
type input "[PERSON_NAME]"
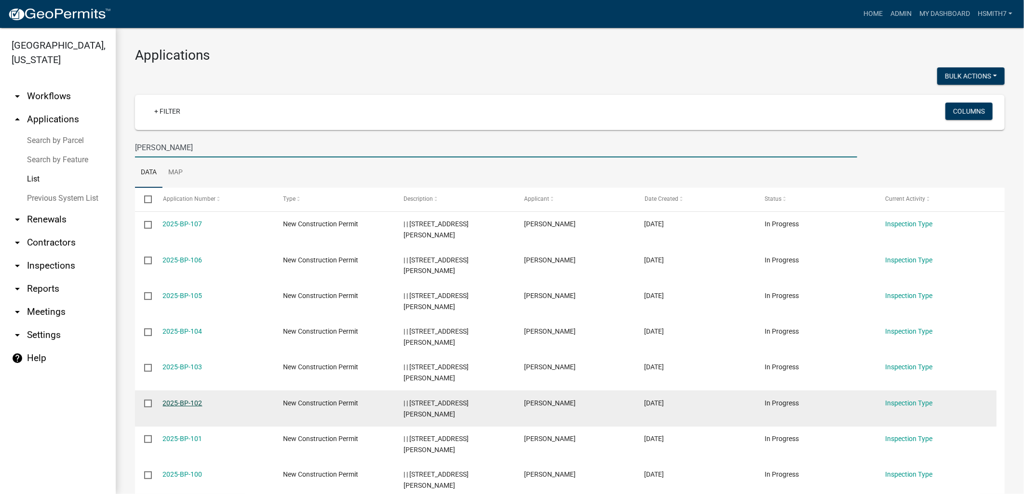
click at [184, 407] on link "2025-BP-102" at bounding box center [183, 404] width 40 height 8
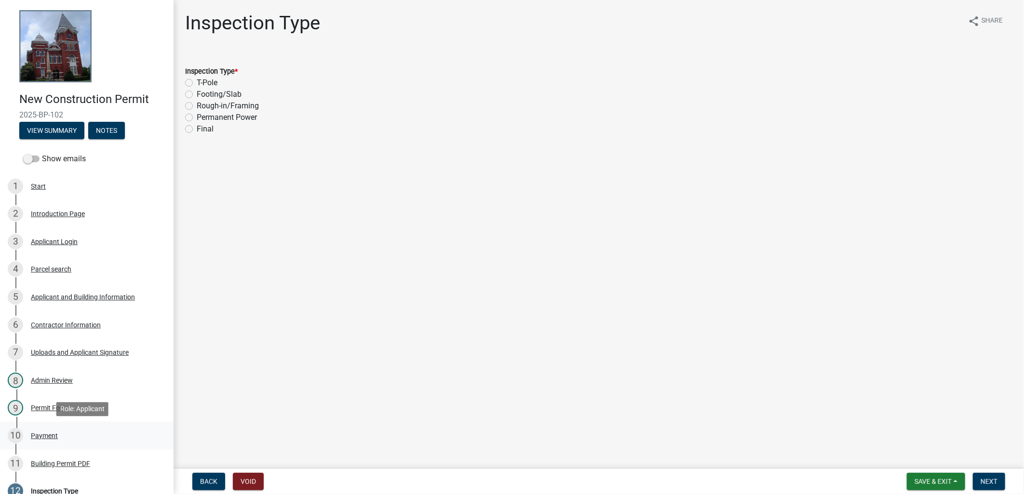
click at [27, 442] on div "10 Payment" at bounding box center [83, 435] width 150 height 15
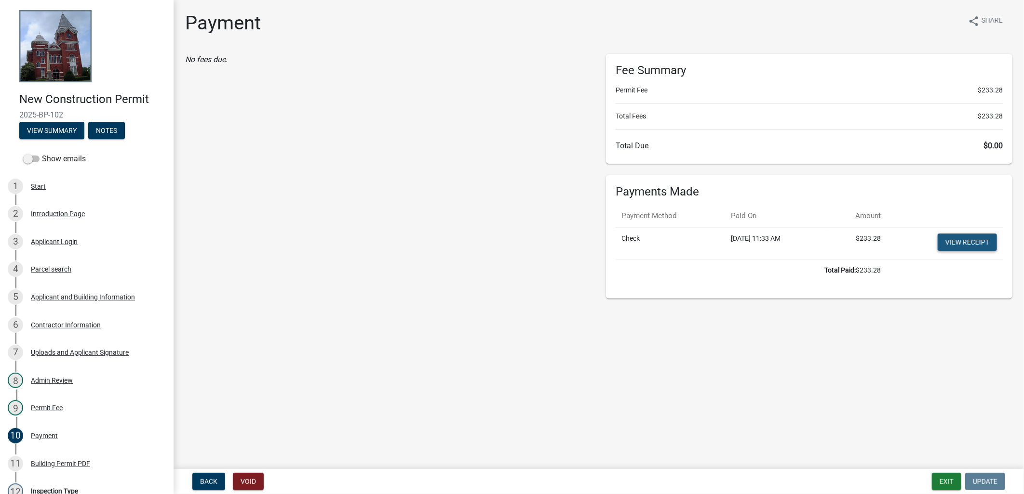
click at [942, 240] on link "View receipt" at bounding box center [966, 242] width 59 height 17
click at [23, 468] on div "11 Building Permit PDF" at bounding box center [83, 463] width 150 height 15
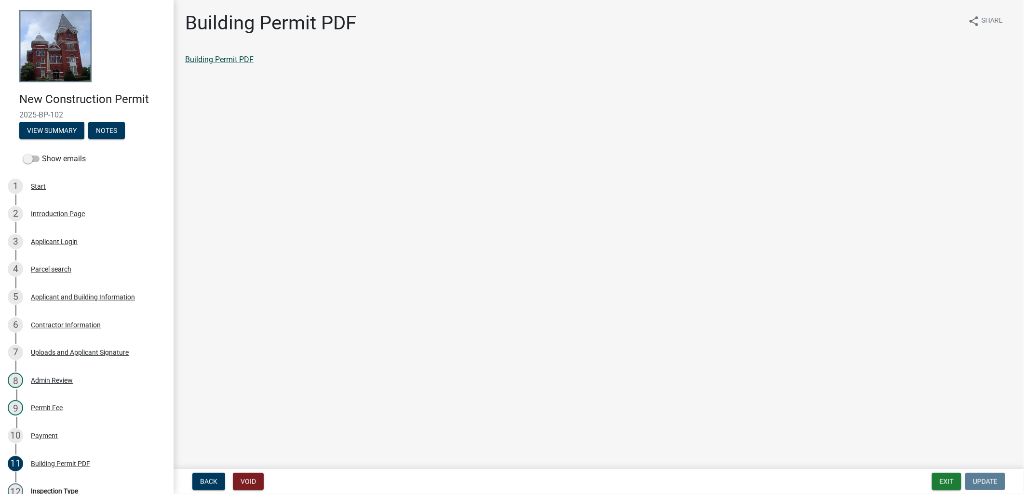
click at [197, 57] on link "Building Permit PDF" at bounding box center [219, 59] width 68 height 9
click at [945, 476] on button "Exit" at bounding box center [946, 481] width 29 height 17
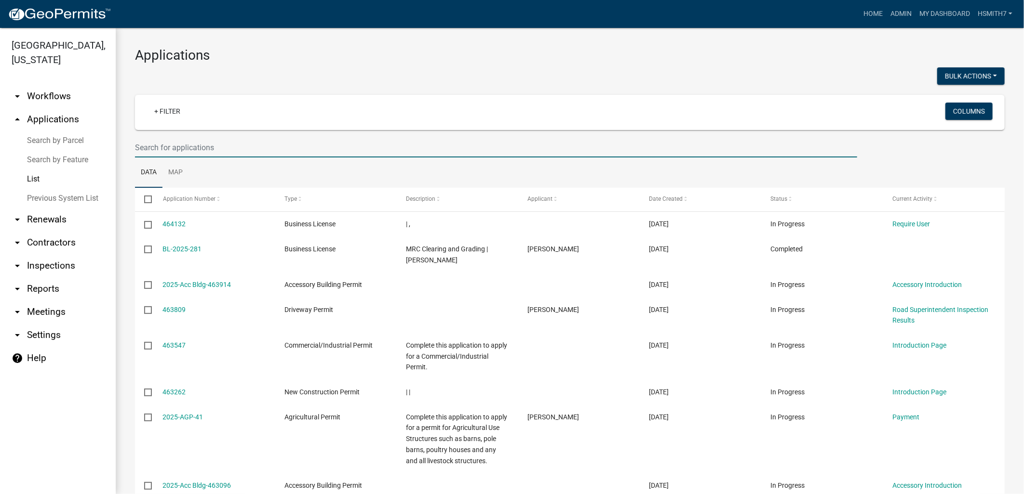
click at [175, 146] on input "text" at bounding box center [496, 148] width 722 height 20
type input "[PERSON_NAME]"
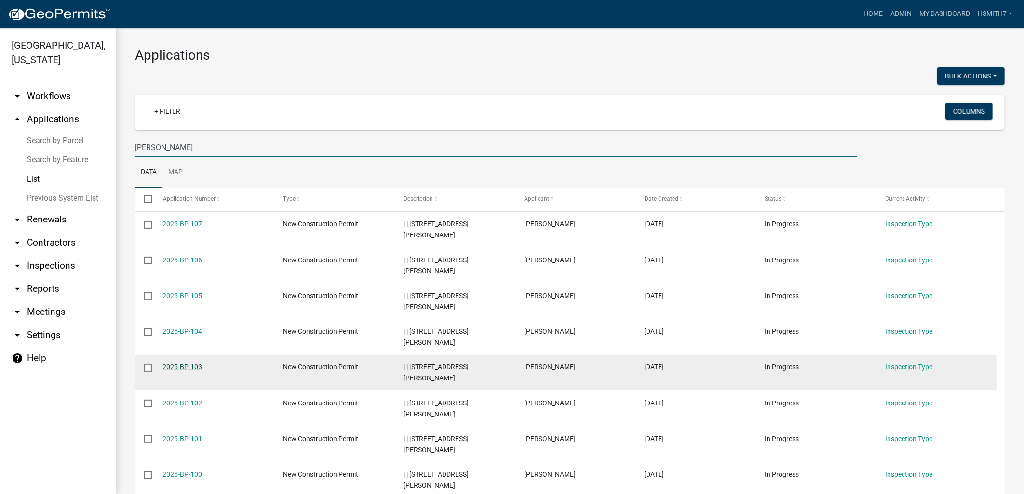
click at [186, 365] on link "2025-BP-103" at bounding box center [183, 367] width 40 height 8
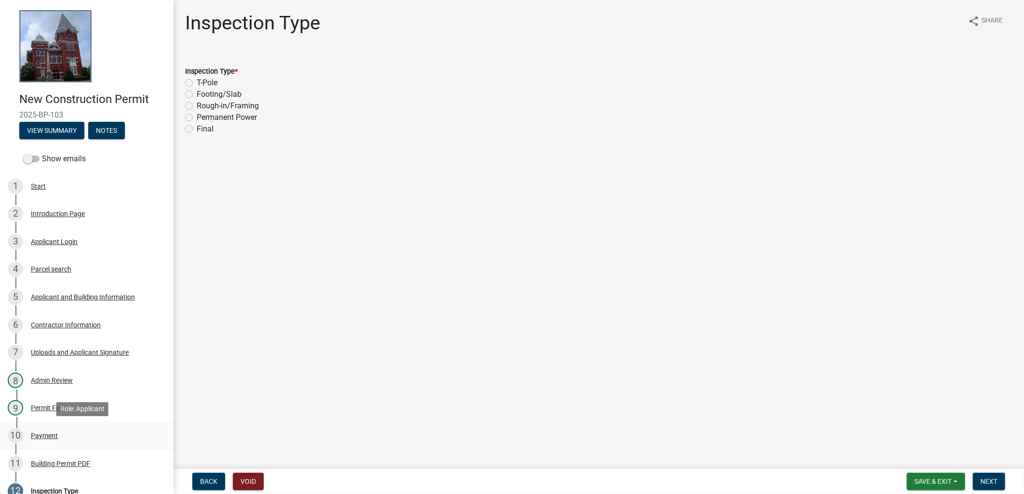
click at [100, 438] on div "10 Payment" at bounding box center [83, 435] width 150 height 15
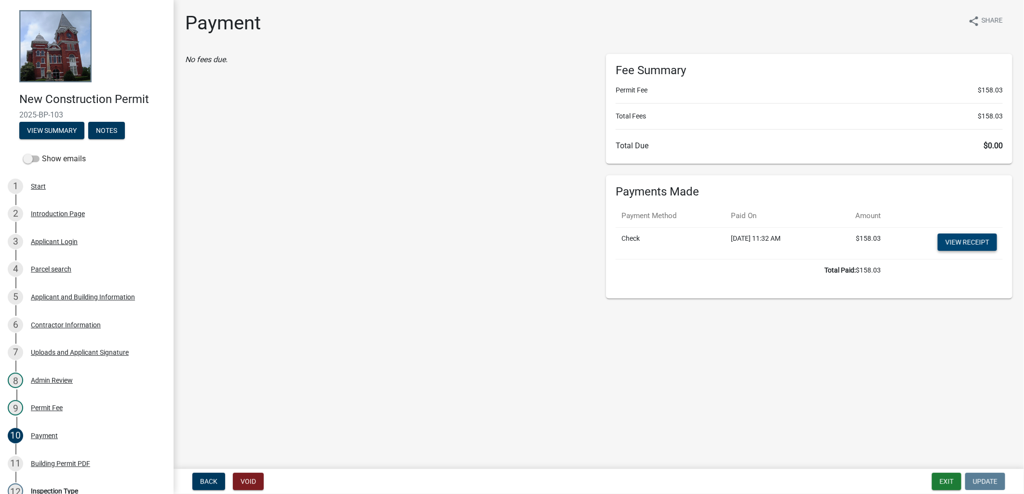
click at [962, 240] on link "View receipt" at bounding box center [966, 242] width 59 height 17
click at [83, 469] on div "11 Building Permit PDF" at bounding box center [83, 463] width 150 height 15
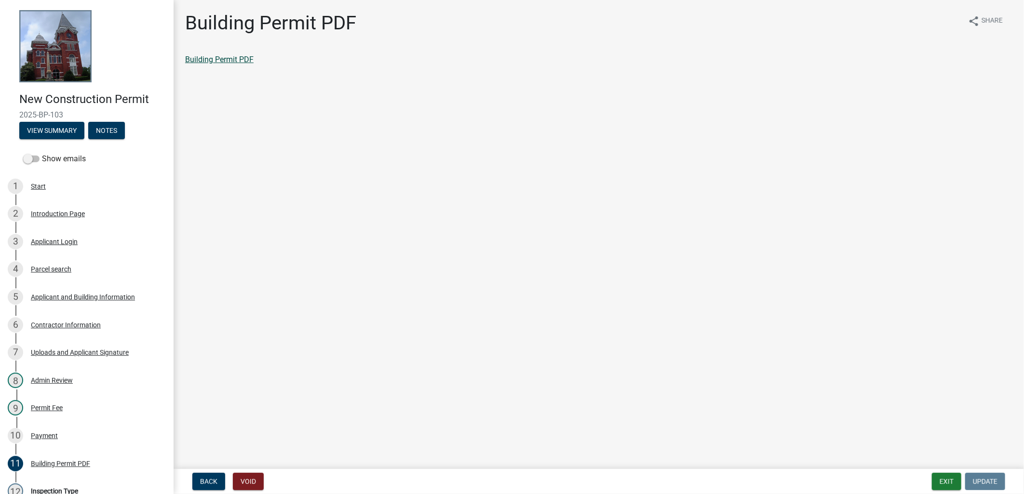
click at [220, 63] on link "Building Permit PDF" at bounding box center [219, 59] width 68 height 9
click at [943, 480] on button "Exit" at bounding box center [946, 481] width 29 height 17
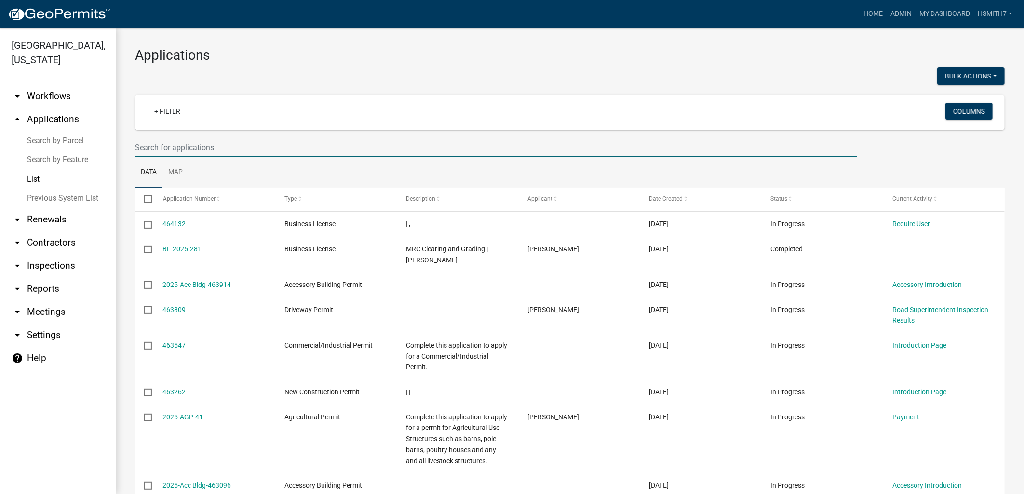
click at [188, 138] on input "text" at bounding box center [496, 148] width 722 height 20
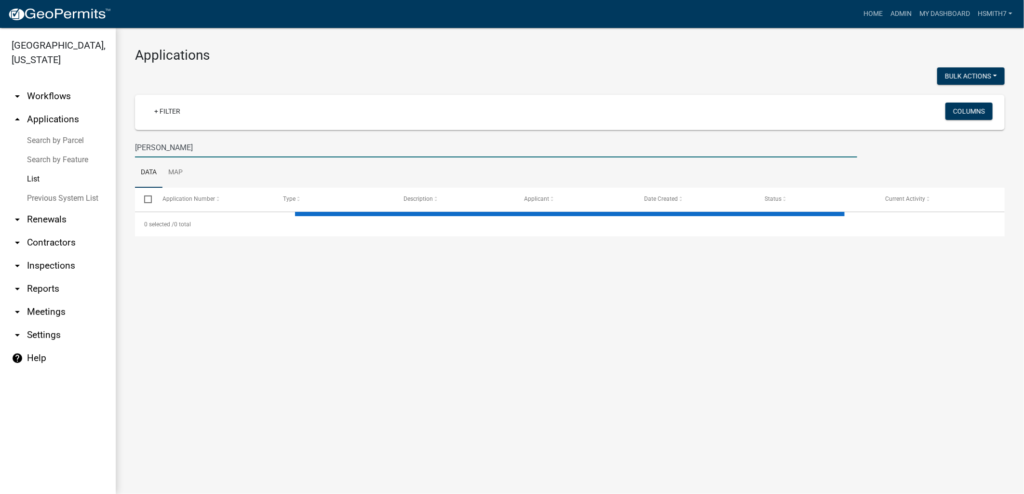
type input "[PERSON_NAME]"
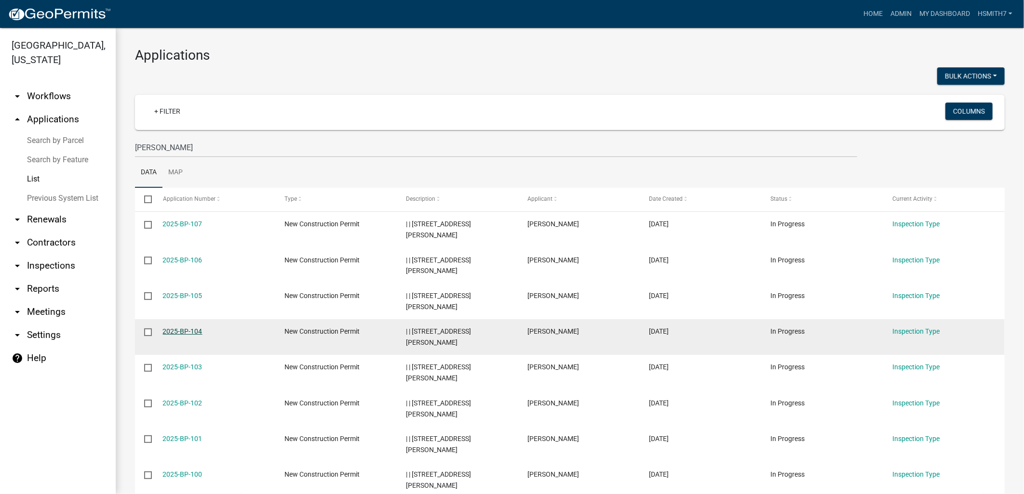
click at [194, 332] on link "2025-BP-104" at bounding box center [183, 332] width 40 height 8
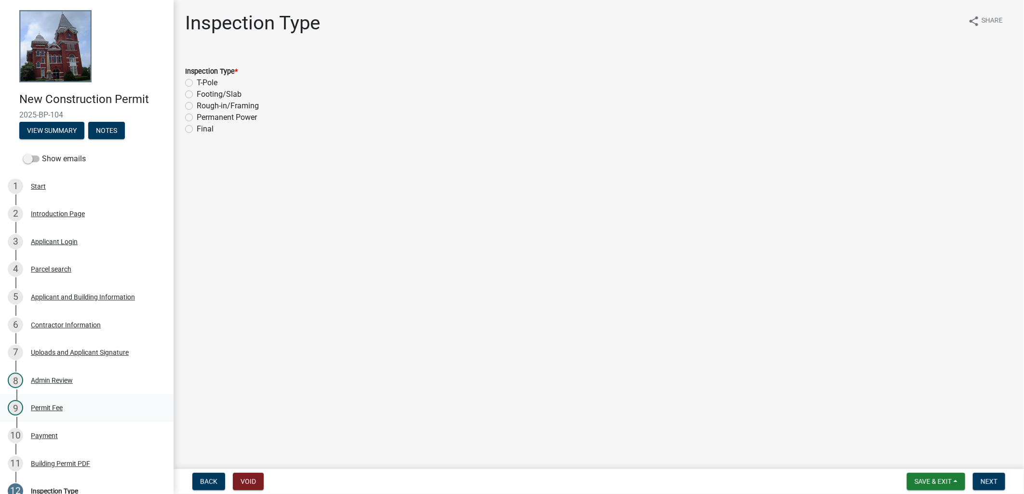
click at [50, 408] on div "Permit Fee" at bounding box center [47, 408] width 32 height 7
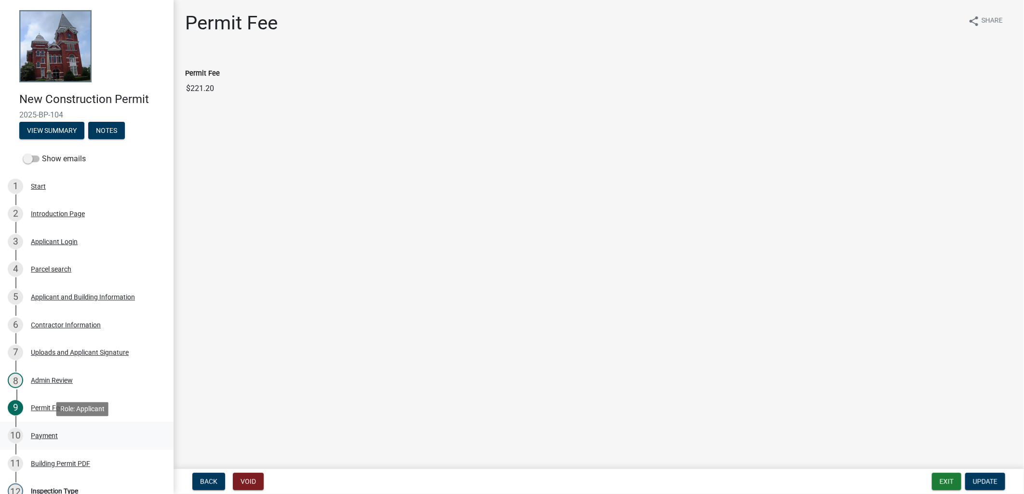
click at [41, 443] on div "10 Payment" at bounding box center [83, 435] width 150 height 15
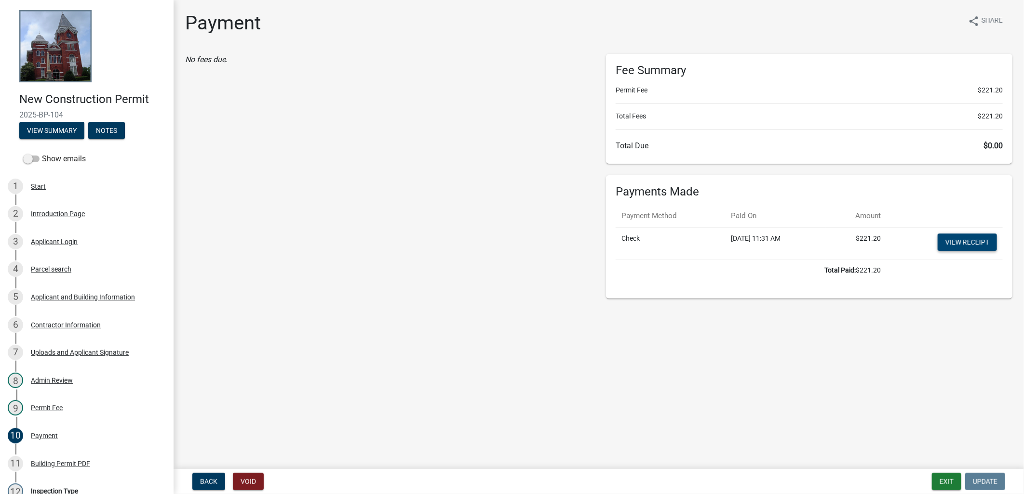
click at [953, 237] on link "View receipt" at bounding box center [966, 242] width 59 height 17
click at [69, 461] on div "Building Permit PDF" at bounding box center [60, 464] width 59 height 7
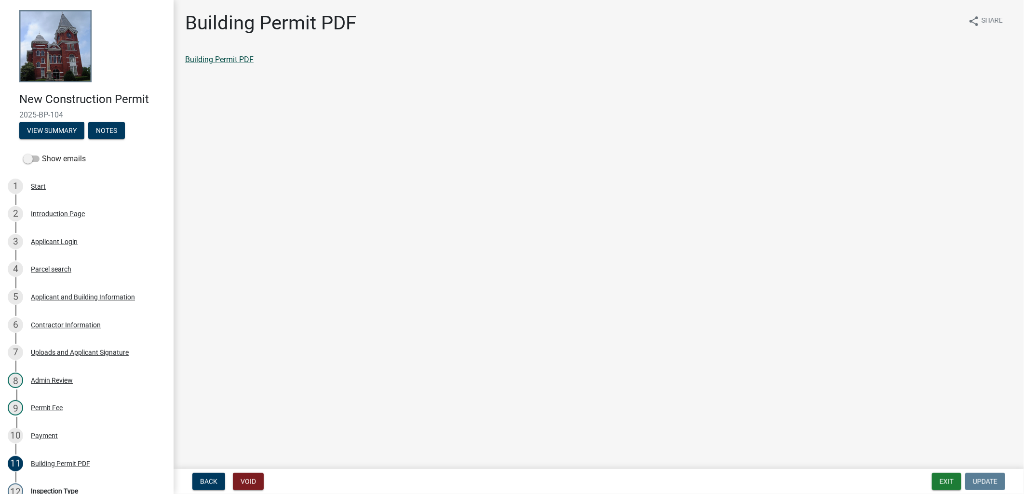
click at [223, 58] on link "Building Permit PDF" at bounding box center [219, 59] width 68 height 9
click at [952, 480] on button "Exit" at bounding box center [946, 481] width 29 height 17
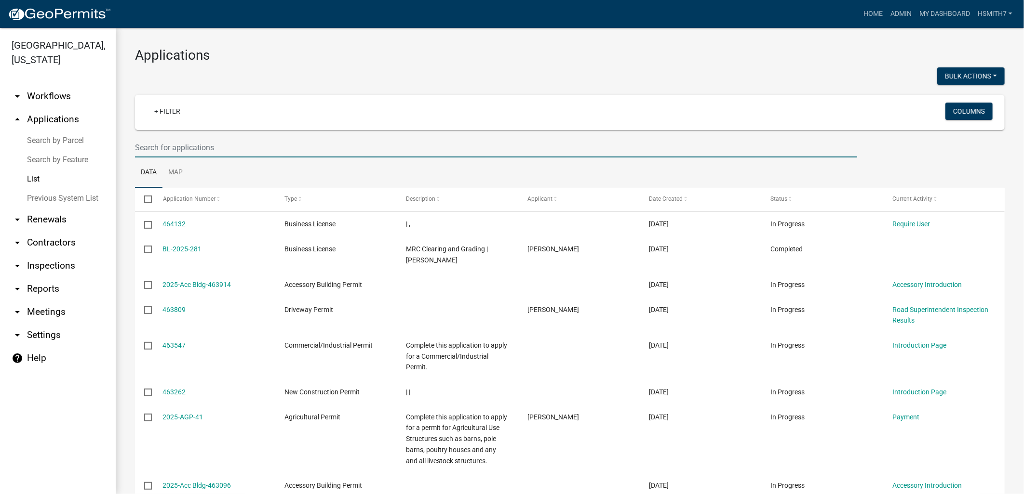
click at [177, 151] on input "text" at bounding box center [496, 148] width 722 height 20
type input "[PERSON_NAME]"
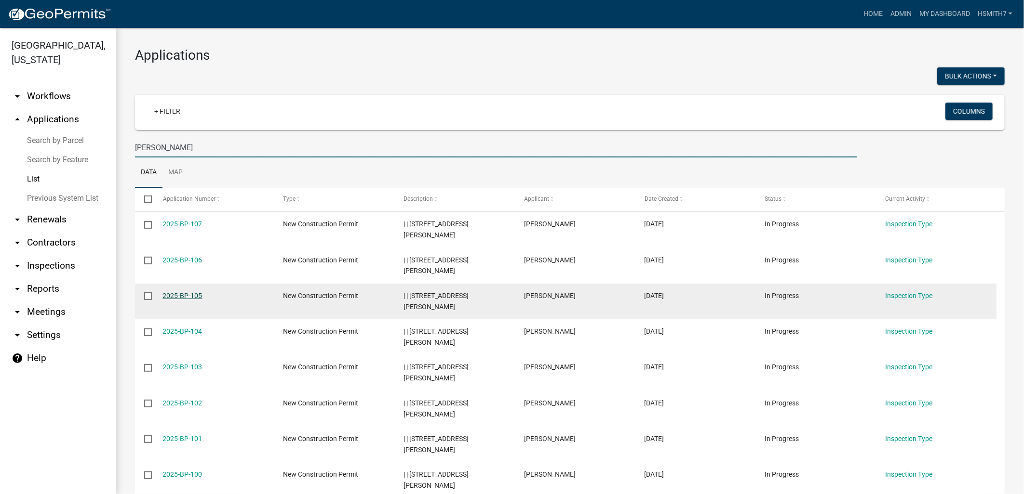
click at [169, 296] on link "2025-BP-105" at bounding box center [183, 296] width 40 height 8
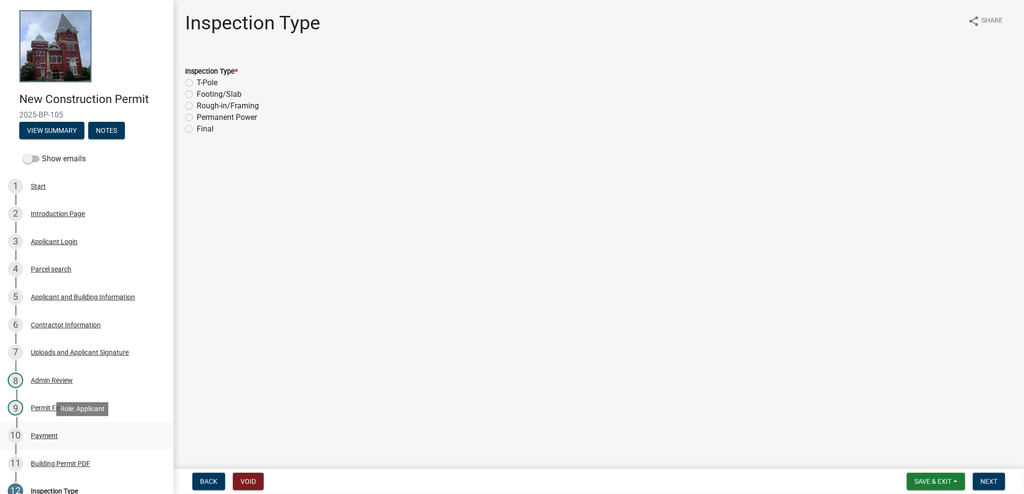
click at [67, 433] on div "10 Payment" at bounding box center [83, 435] width 150 height 15
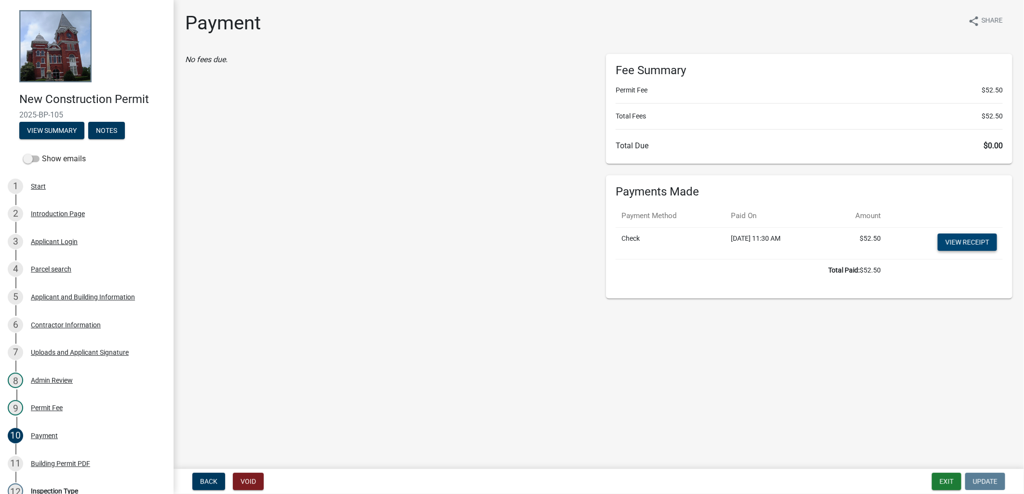
click at [939, 240] on link "View receipt" at bounding box center [966, 242] width 59 height 17
click at [53, 468] on div "11 Building Permit PDF" at bounding box center [83, 463] width 150 height 15
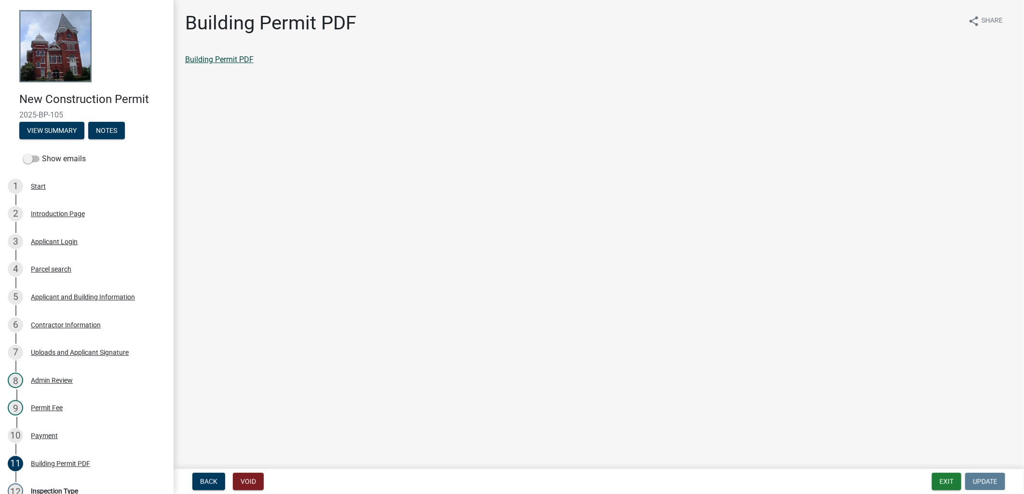
click at [236, 56] on link "Building Permit PDF" at bounding box center [219, 59] width 68 height 9
click at [952, 477] on button "Exit" at bounding box center [946, 481] width 29 height 17
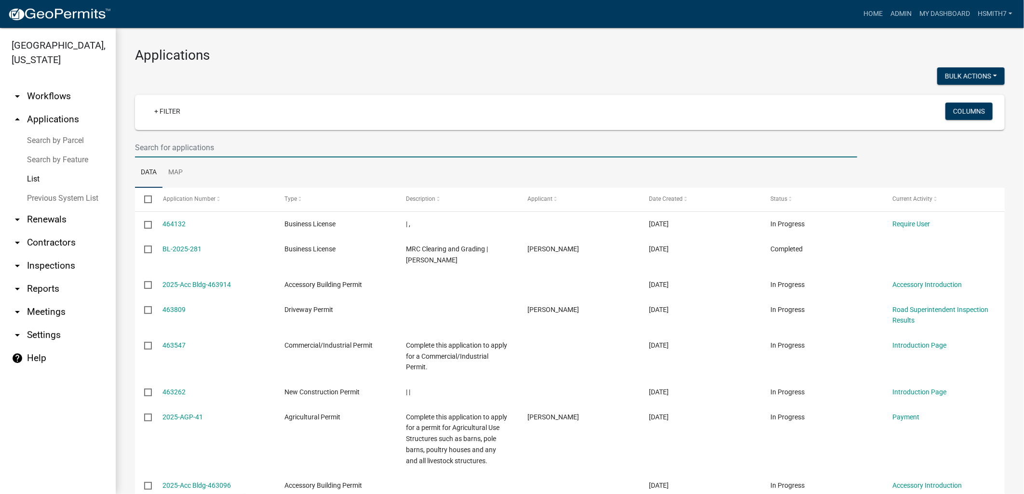
click at [164, 144] on input "text" at bounding box center [496, 148] width 722 height 20
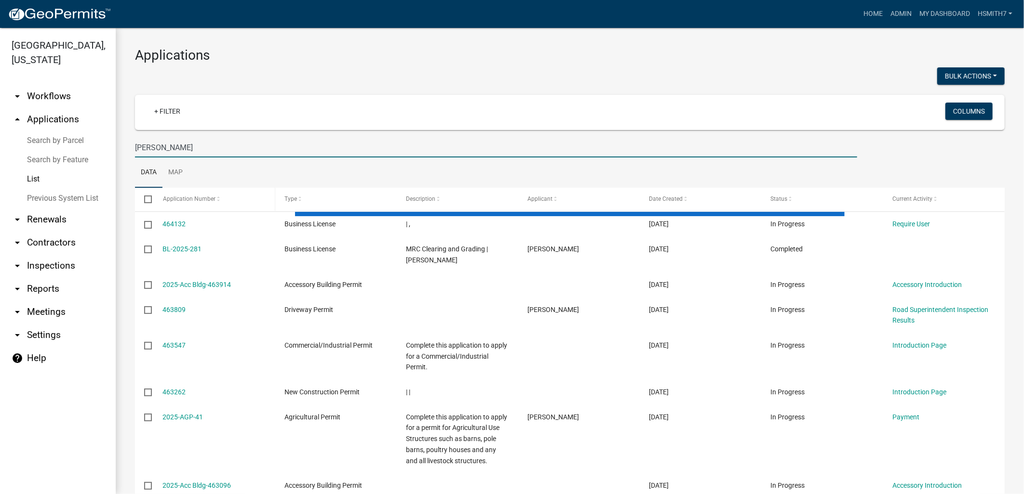
type input "[PERSON_NAME]"
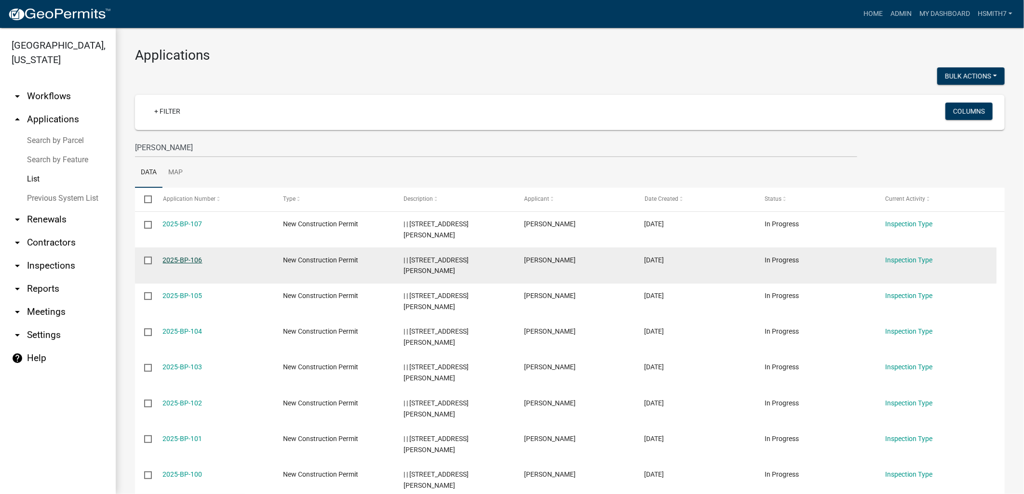
click at [188, 261] on link "2025-BP-106" at bounding box center [183, 260] width 40 height 8
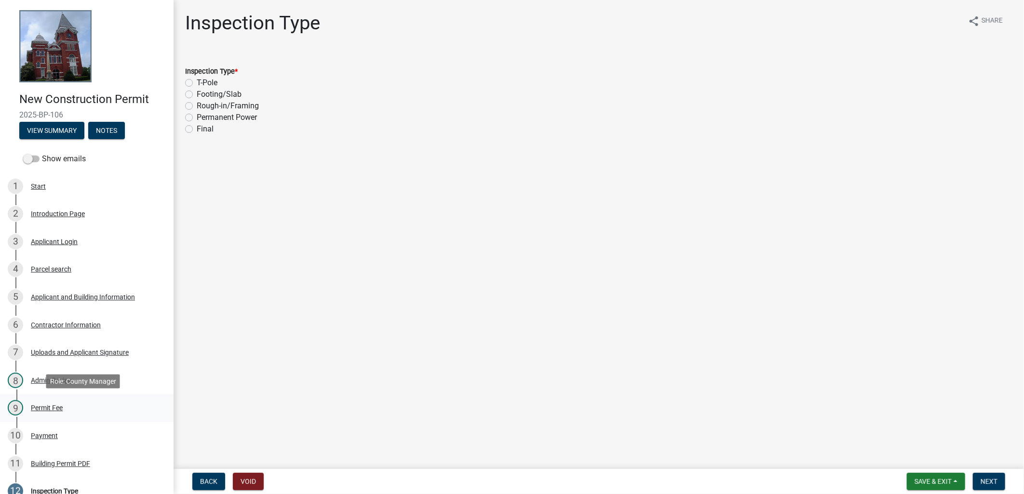
click at [91, 413] on div "9 Permit Fee" at bounding box center [83, 407] width 150 height 15
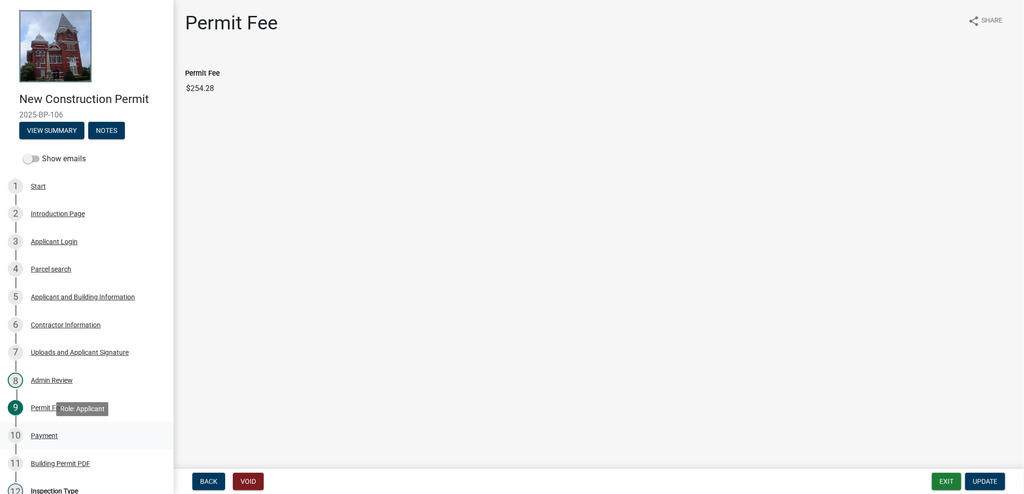
click at [110, 440] on div "10 Payment" at bounding box center [83, 435] width 150 height 15
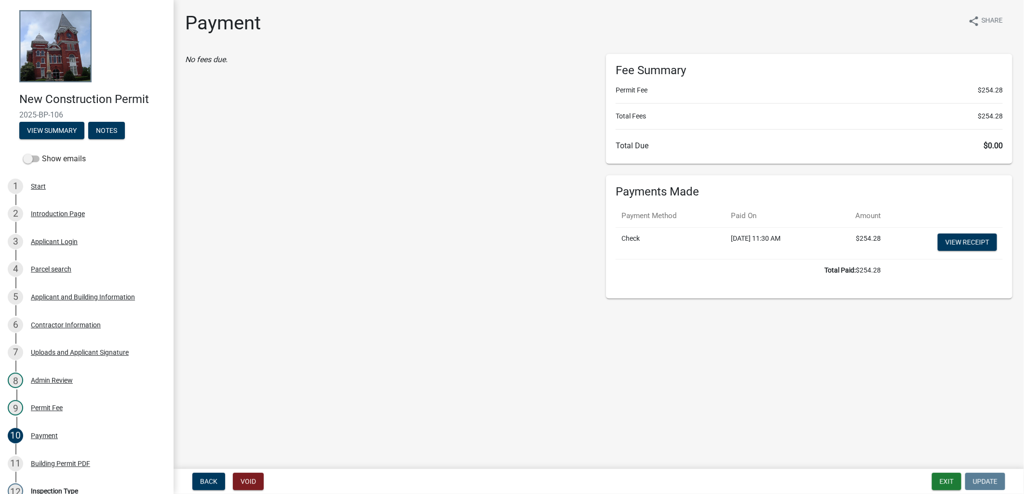
click at [965, 231] on td "View receipt" at bounding box center [944, 243] width 116 height 32
click at [966, 244] on link "View receipt" at bounding box center [966, 242] width 59 height 17
click at [97, 454] on link "11 Building Permit PDF" at bounding box center [86, 464] width 173 height 28
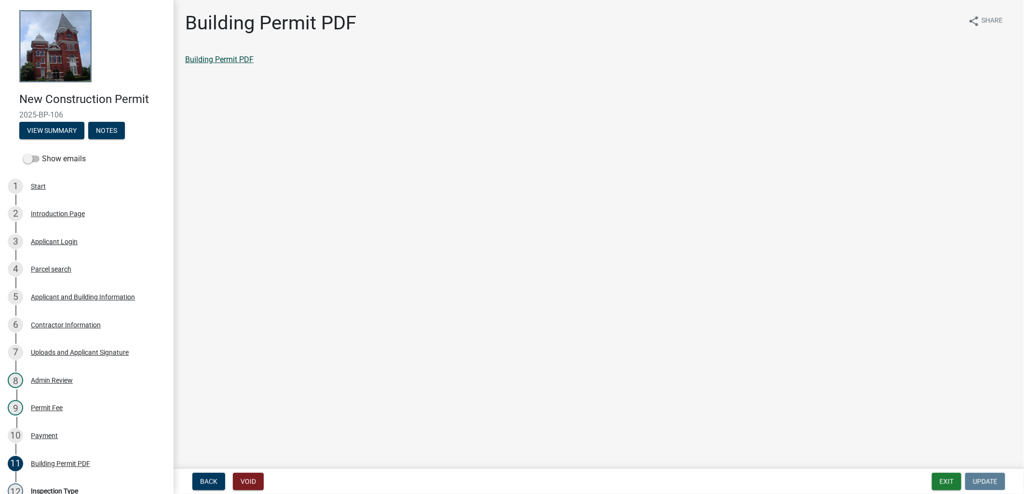
click at [220, 61] on link "Building Permit PDF" at bounding box center [219, 59] width 68 height 9
click at [945, 480] on button "Exit" at bounding box center [946, 481] width 29 height 17
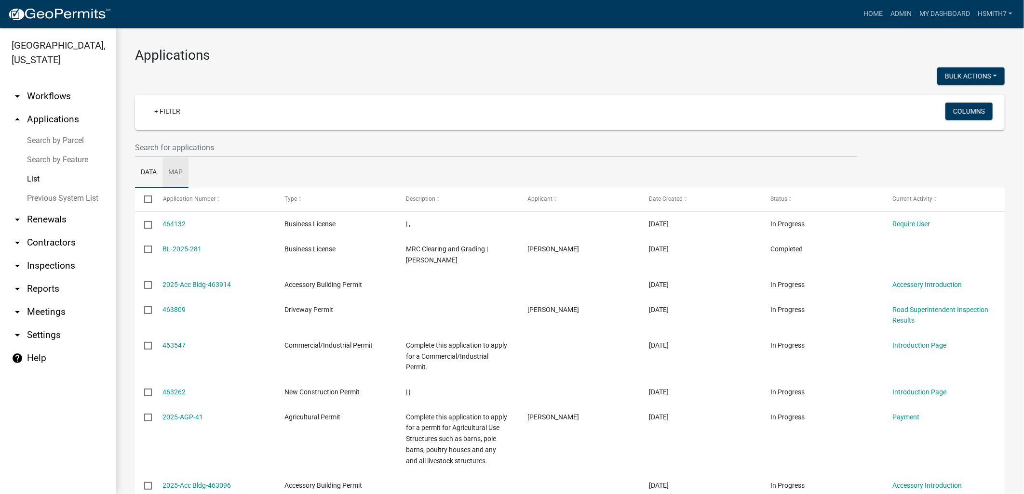
click at [179, 162] on link "Map" at bounding box center [175, 173] width 26 height 31
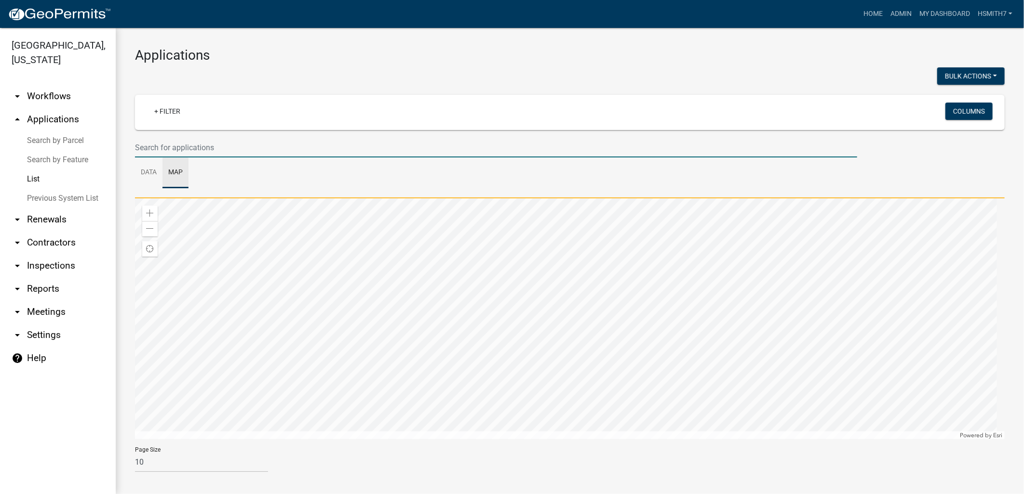
click at [174, 150] on input "text" at bounding box center [496, 148] width 722 height 20
type input "[PERSON_NAME]"
click at [158, 169] on link "Data" at bounding box center [148, 173] width 27 height 31
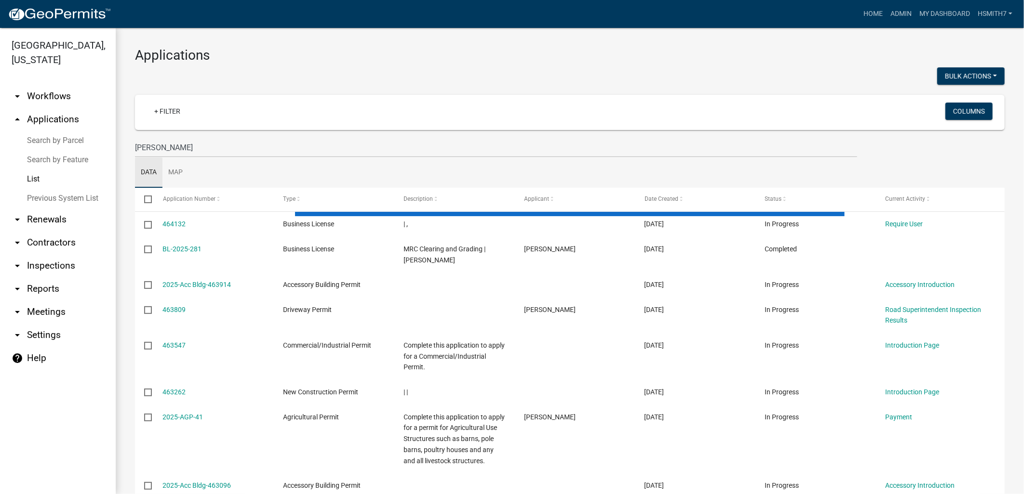
click at [135, 158] on link "Data" at bounding box center [148, 173] width 27 height 31
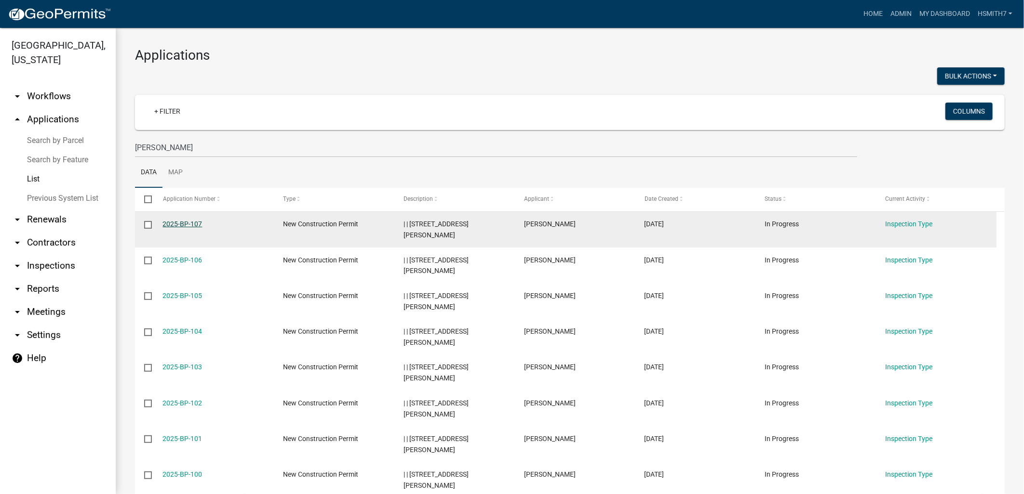
click at [180, 225] on link "2025-BP-107" at bounding box center [183, 224] width 40 height 8
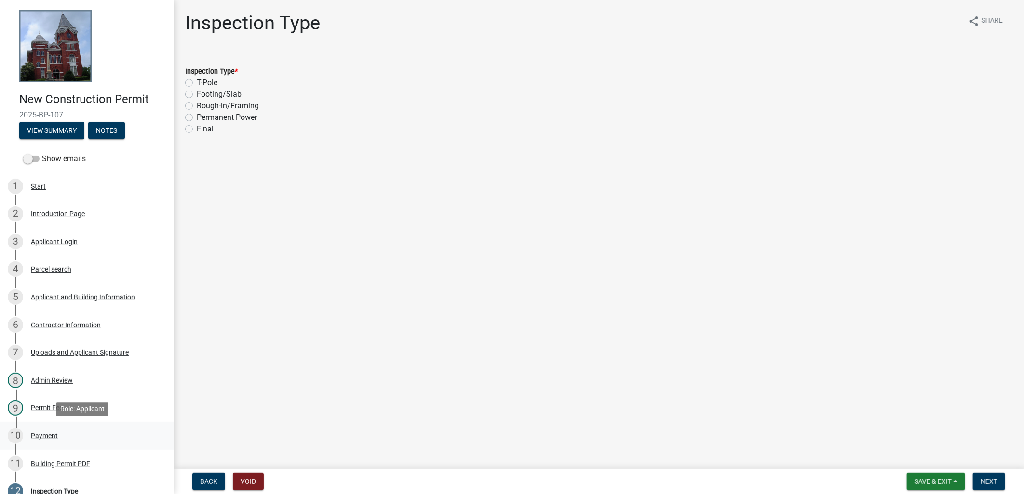
click at [54, 436] on div "Payment" at bounding box center [44, 436] width 27 height 7
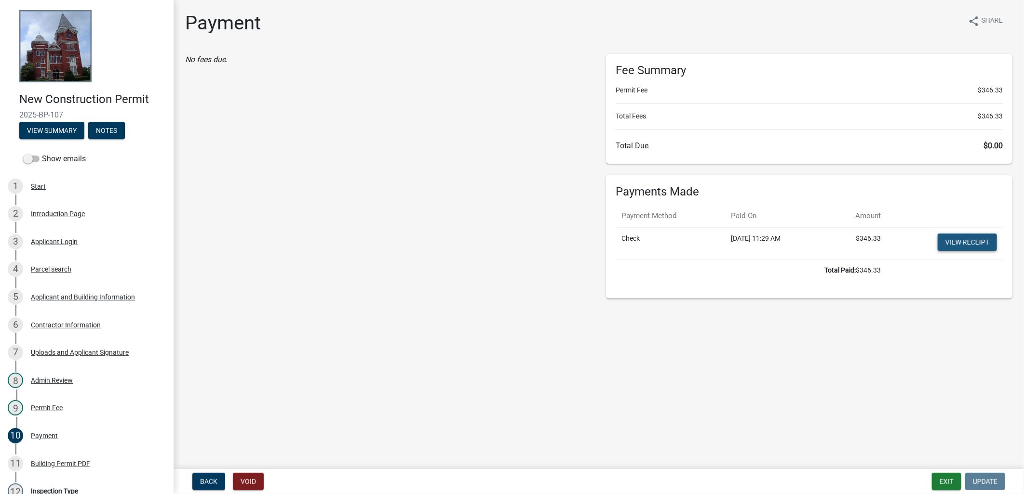
click at [947, 248] on link "View receipt" at bounding box center [966, 242] width 59 height 17
click at [87, 470] on div "11 Building Permit PDF" at bounding box center [83, 463] width 150 height 15
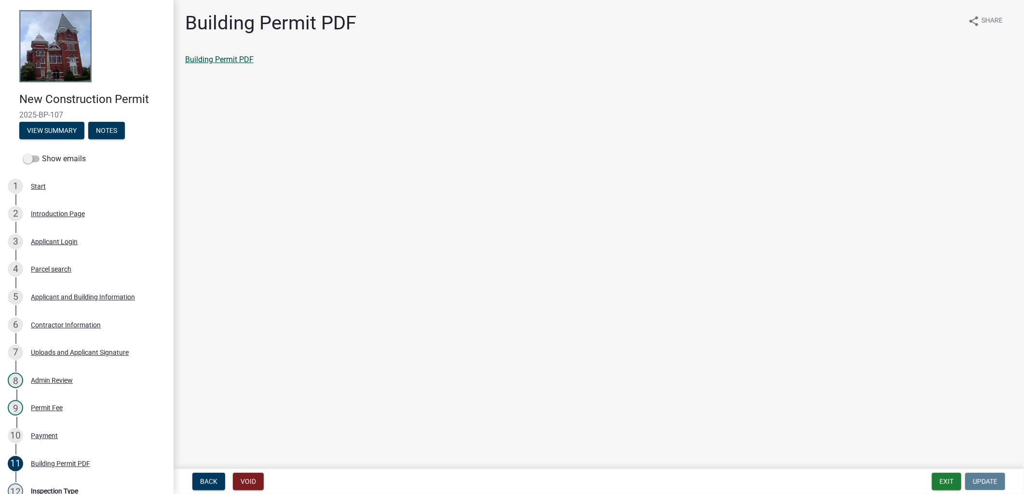
click at [198, 59] on link "Building Permit PDF" at bounding box center [219, 59] width 68 height 9
click at [709, 453] on main "Building Permit PDF share Share Building Permit PDF" at bounding box center [598, 233] width 850 height 466
click at [952, 483] on button "Exit" at bounding box center [946, 481] width 29 height 17
